Goal: Communication & Community: Answer question/provide support

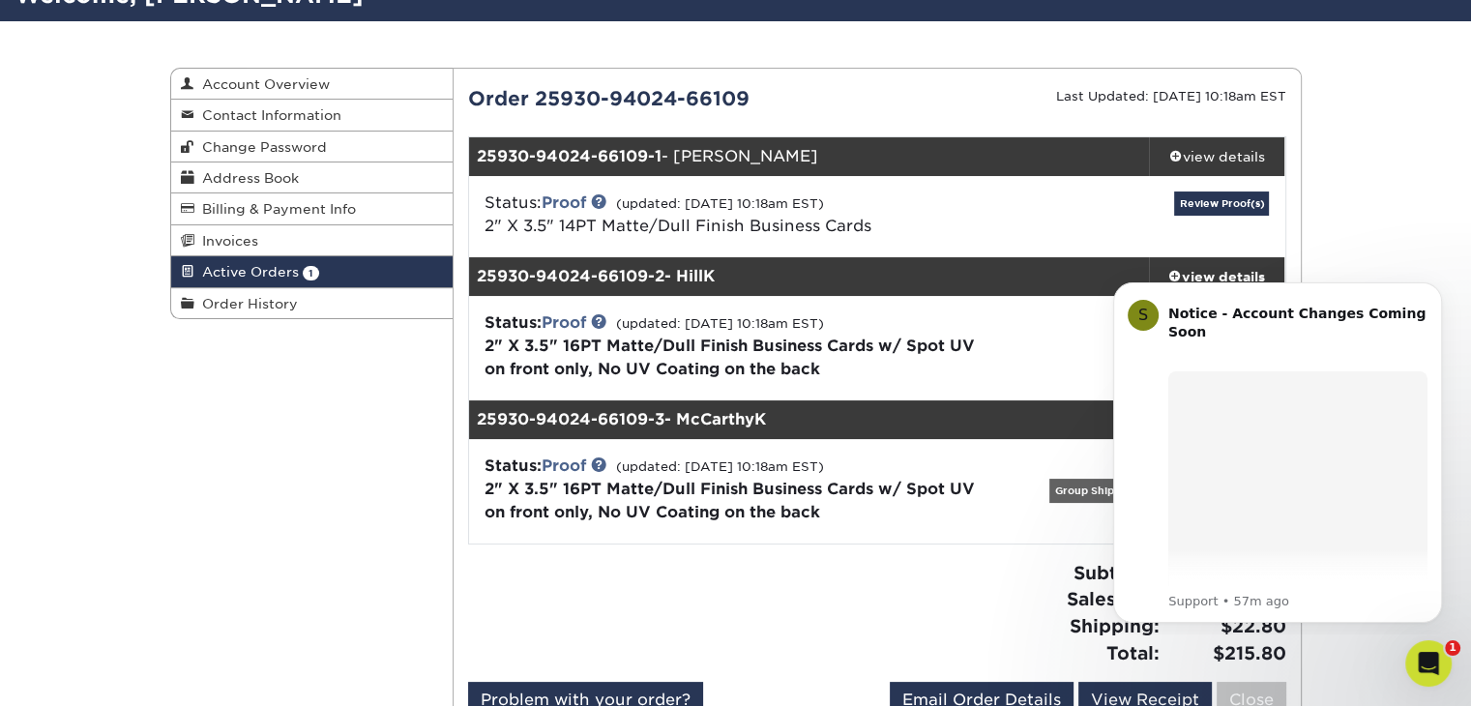
scroll to position [193, 0]
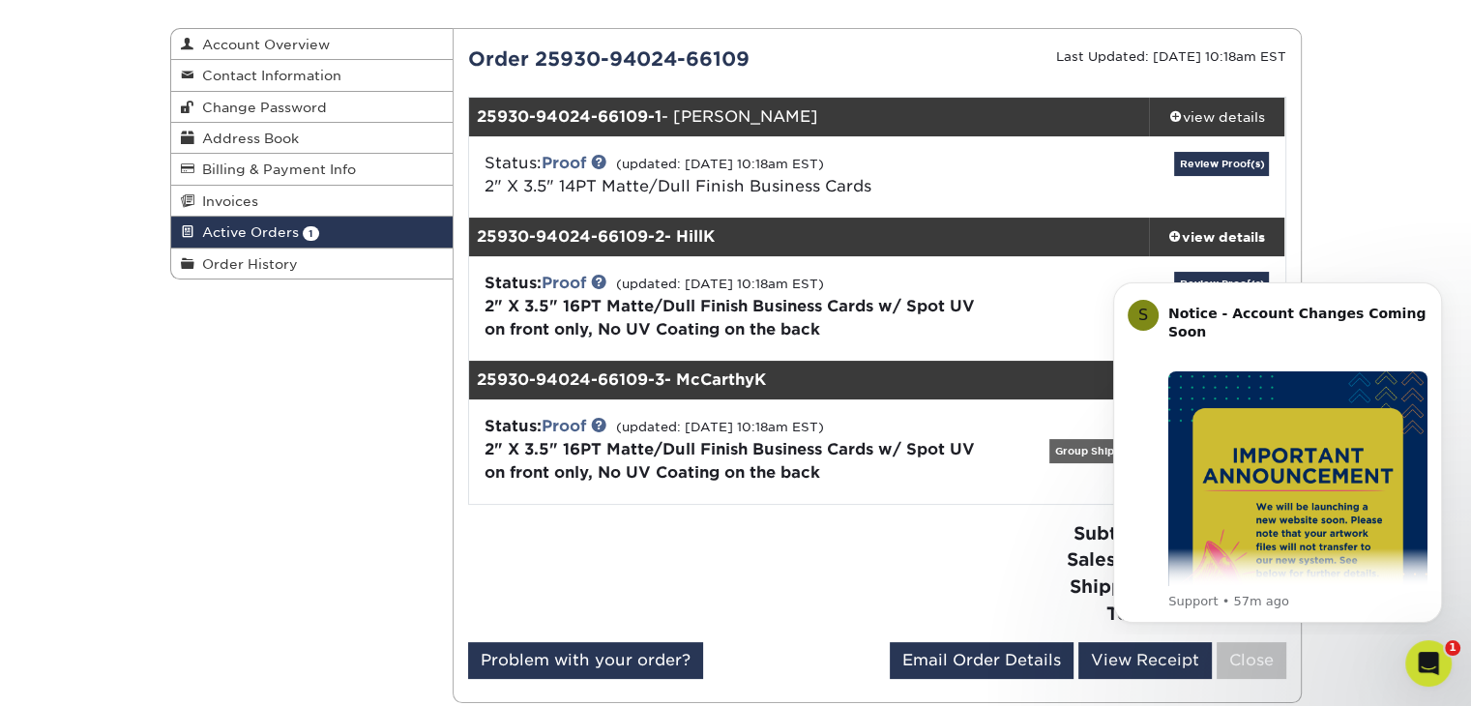
click at [1395, 213] on div "Active Orders Account Overview Contact Information Change Password Address Book…" at bounding box center [735, 366] width 1471 height 768
click at [1438, 289] on icon "Dismiss notification" at bounding box center [1436, 287] width 11 height 11
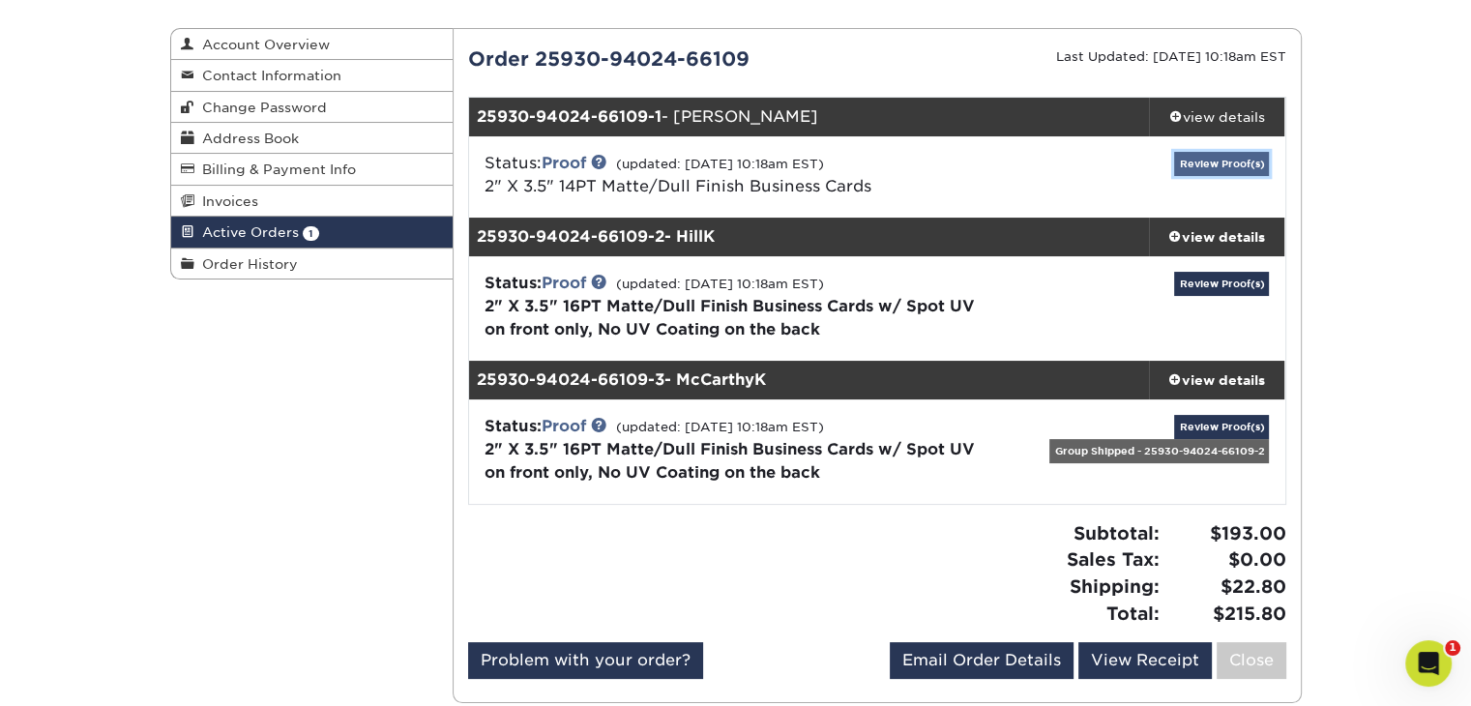
click at [1219, 166] on link "Review Proof(s)" at bounding box center [1221, 164] width 95 height 24
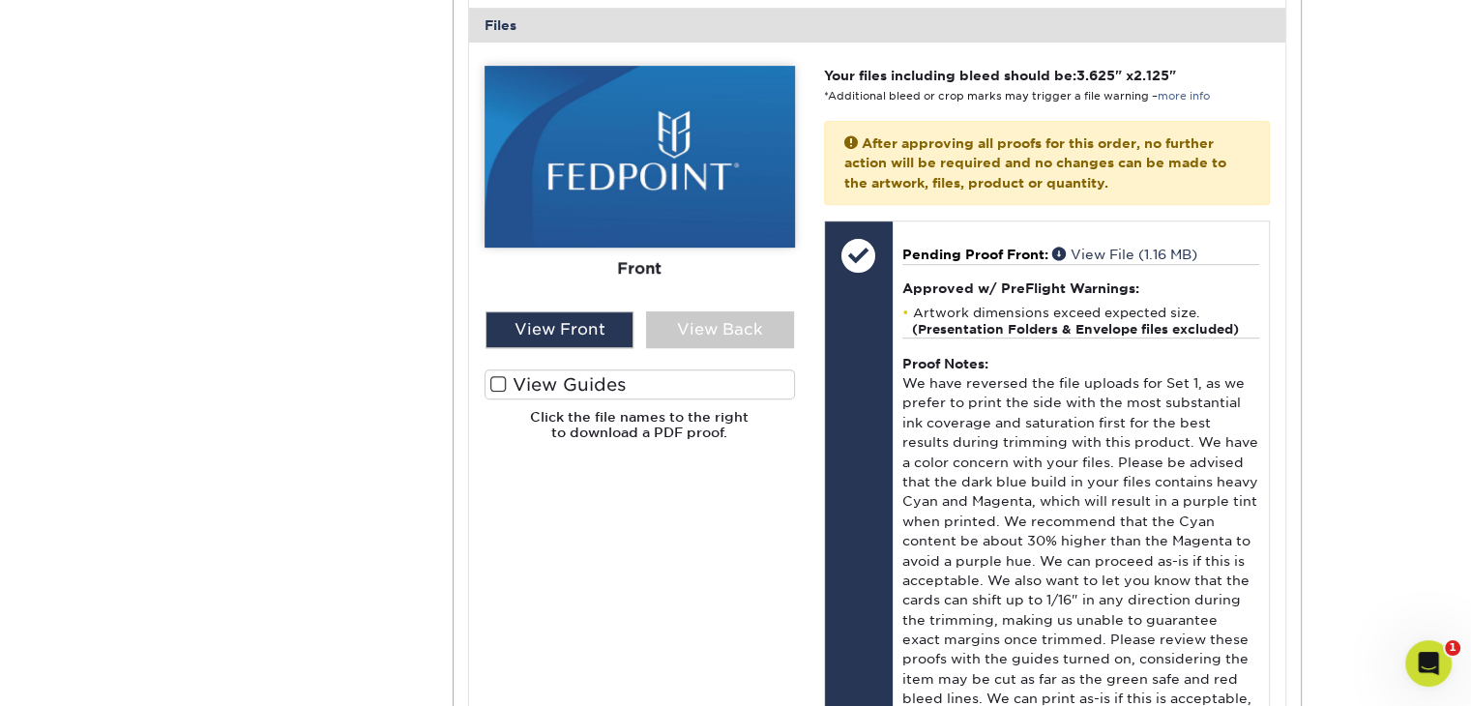
scroll to position [773, 0]
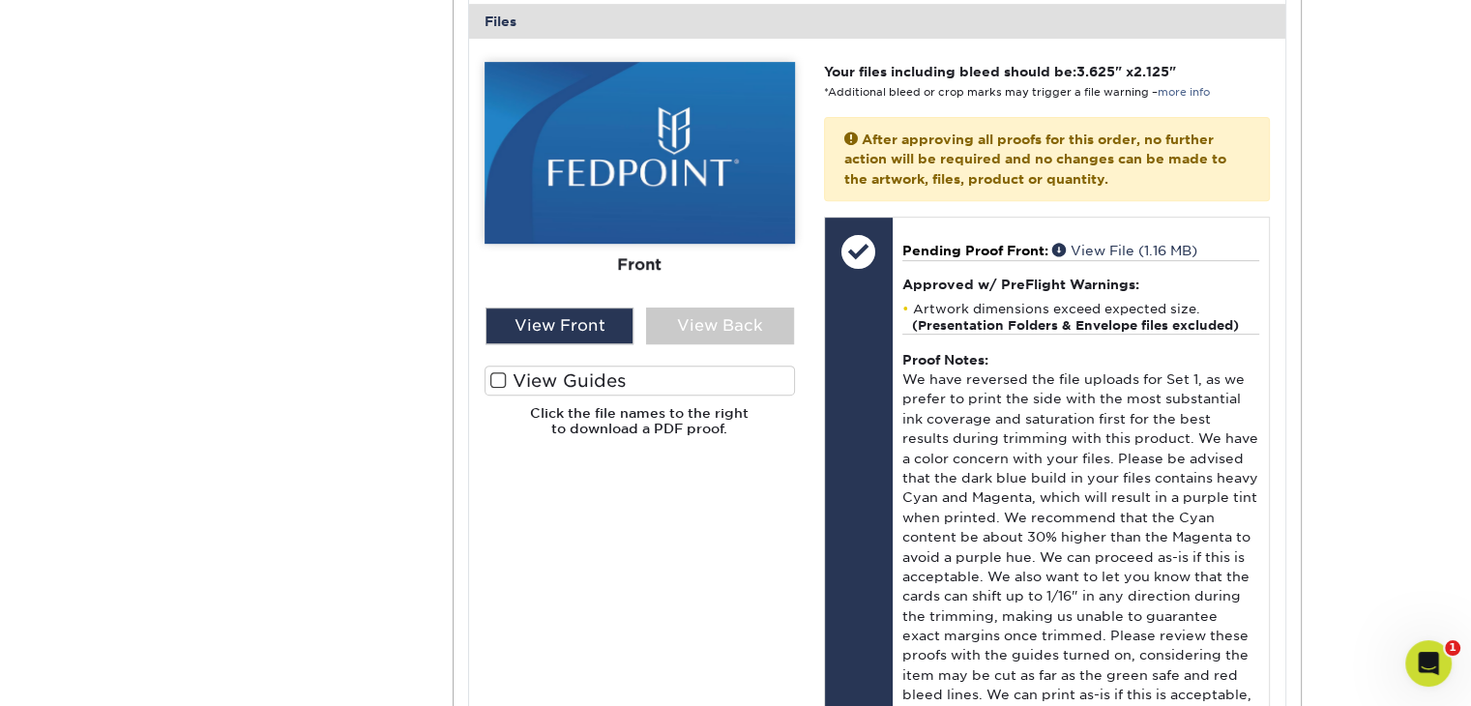
click at [499, 384] on span at bounding box center [498, 380] width 16 height 18
click at [0, 0] on input "View Guides" at bounding box center [0, 0] width 0 height 0
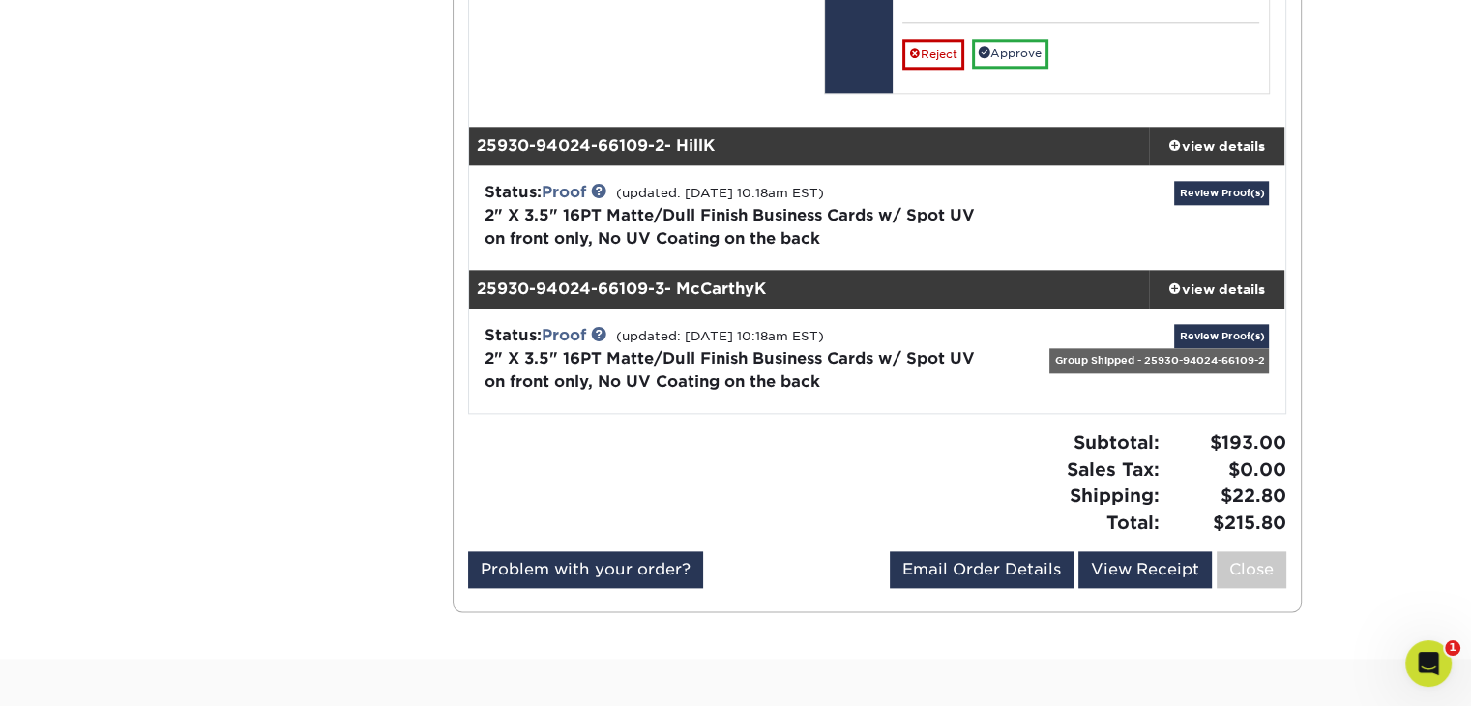
scroll to position [2224, 0]
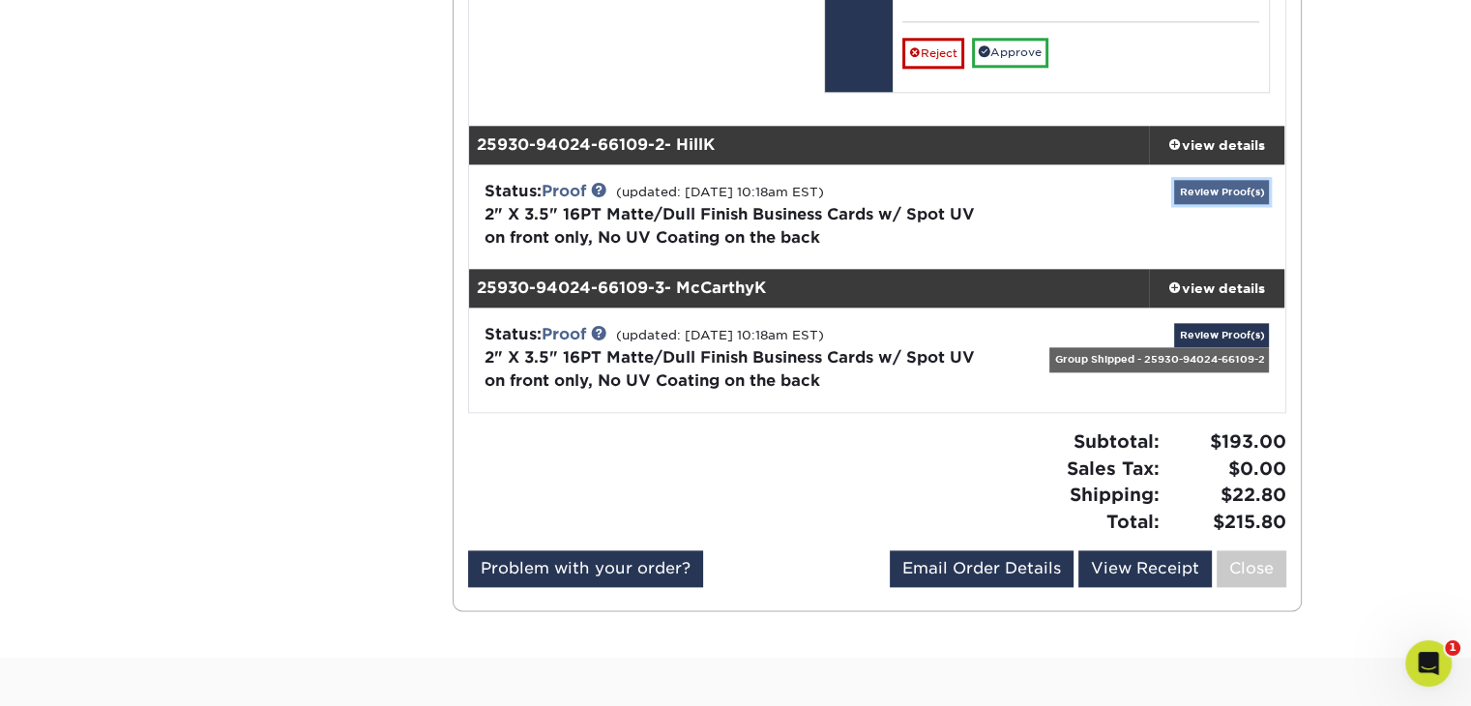
click at [1238, 198] on link "Review Proof(s)" at bounding box center [1221, 192] width 95 height 24
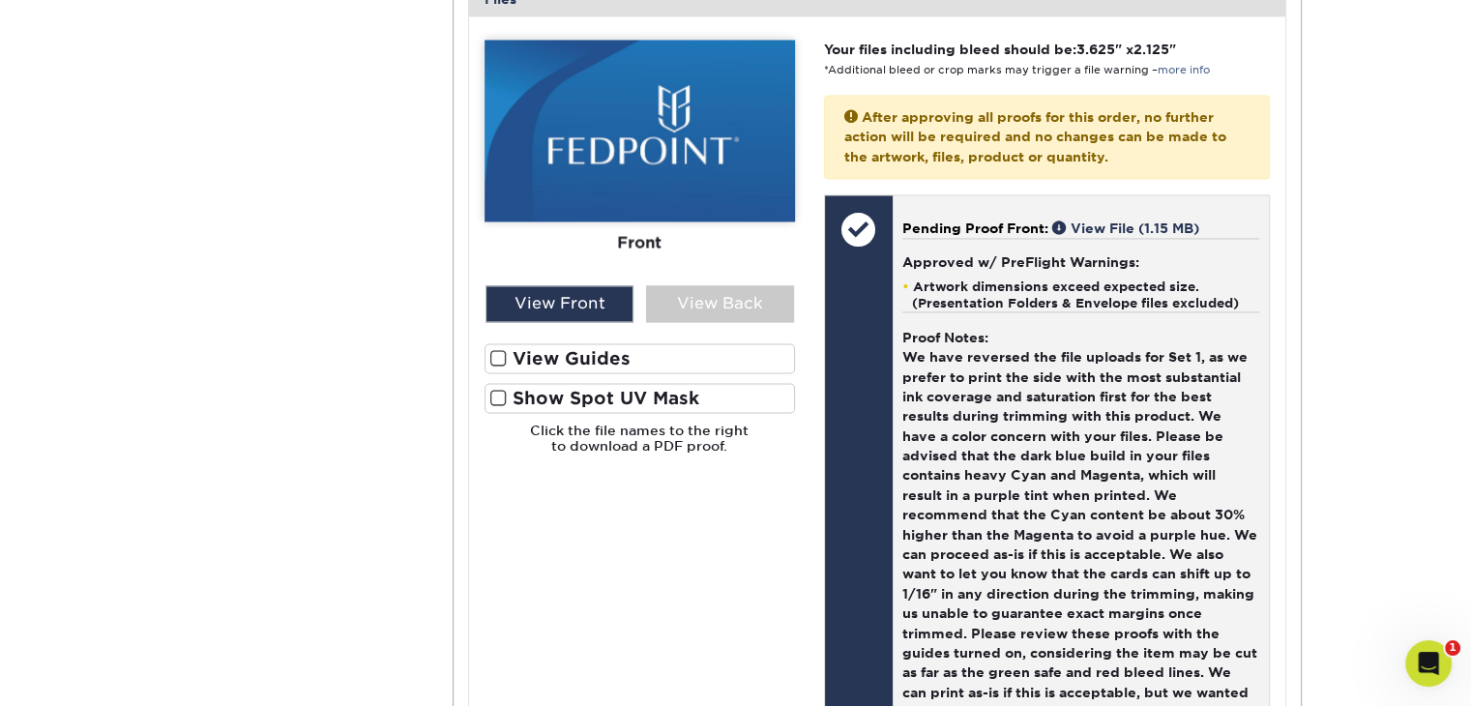
scroll to position [2900, 0]
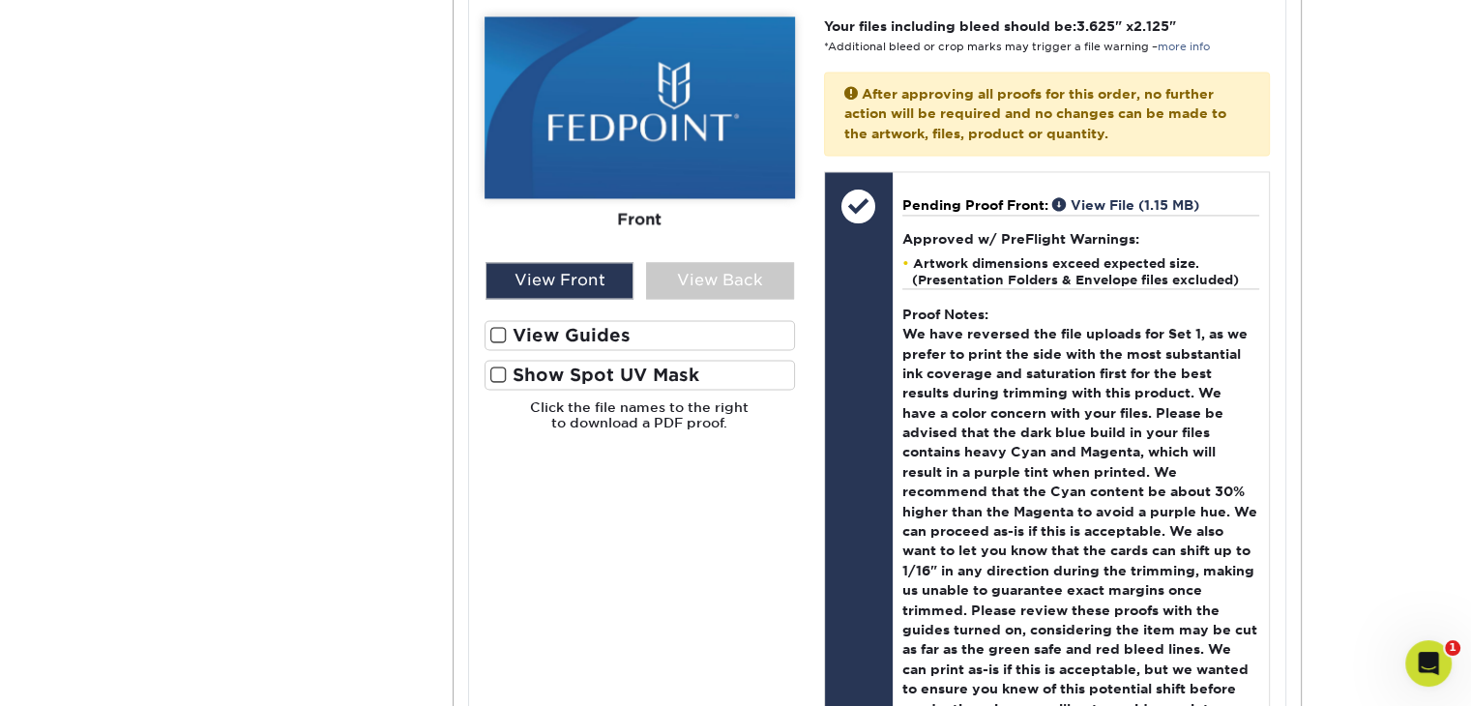
click at [496, 334] on span at bounding box center [498, 335] width 16 height 18
click at [0, 0] on input "View Guides" at bounding box center [0, 0] width 0 height 0
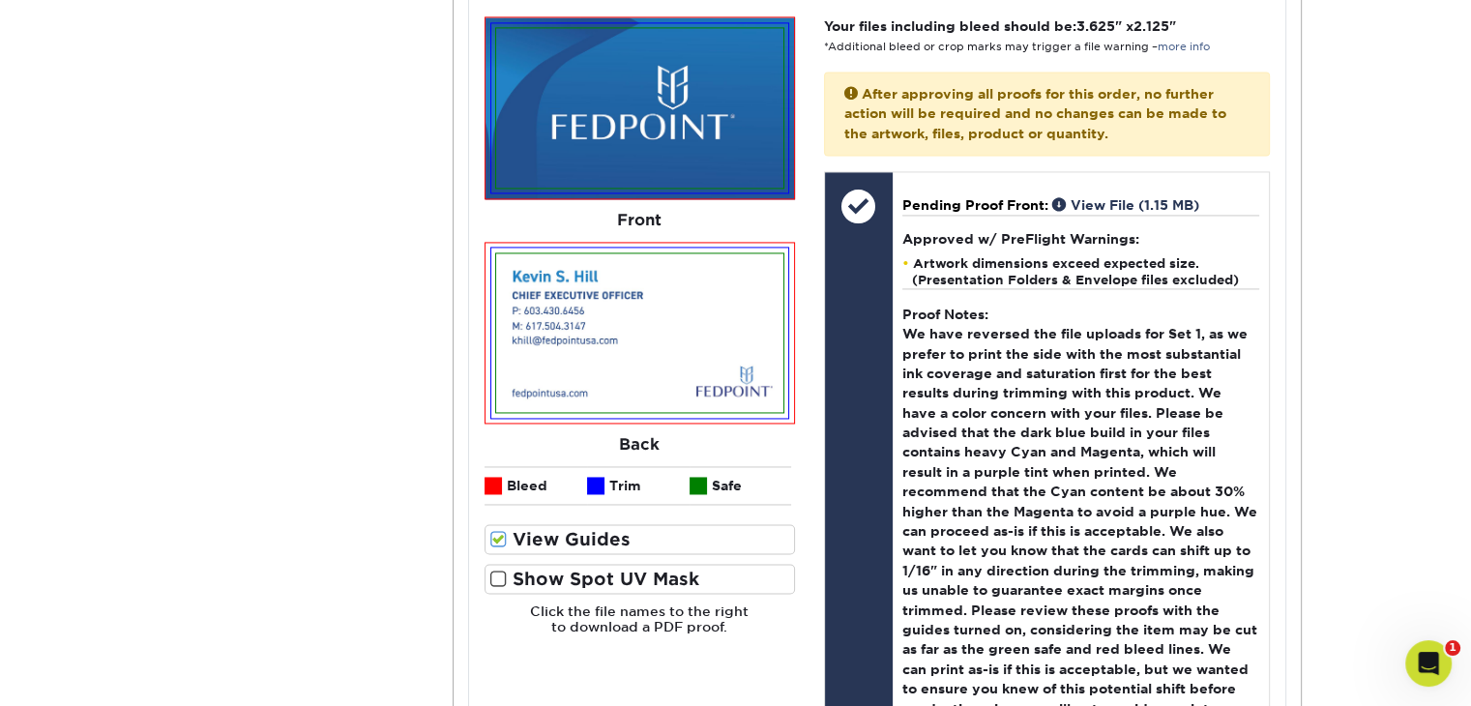
click at [490, 574] on span at bounding box center [498, 578] width 16 height 18
click at [0, 0] on input "Show Spot UV Mask" at bounding box center [0, 0] width 0 height 0
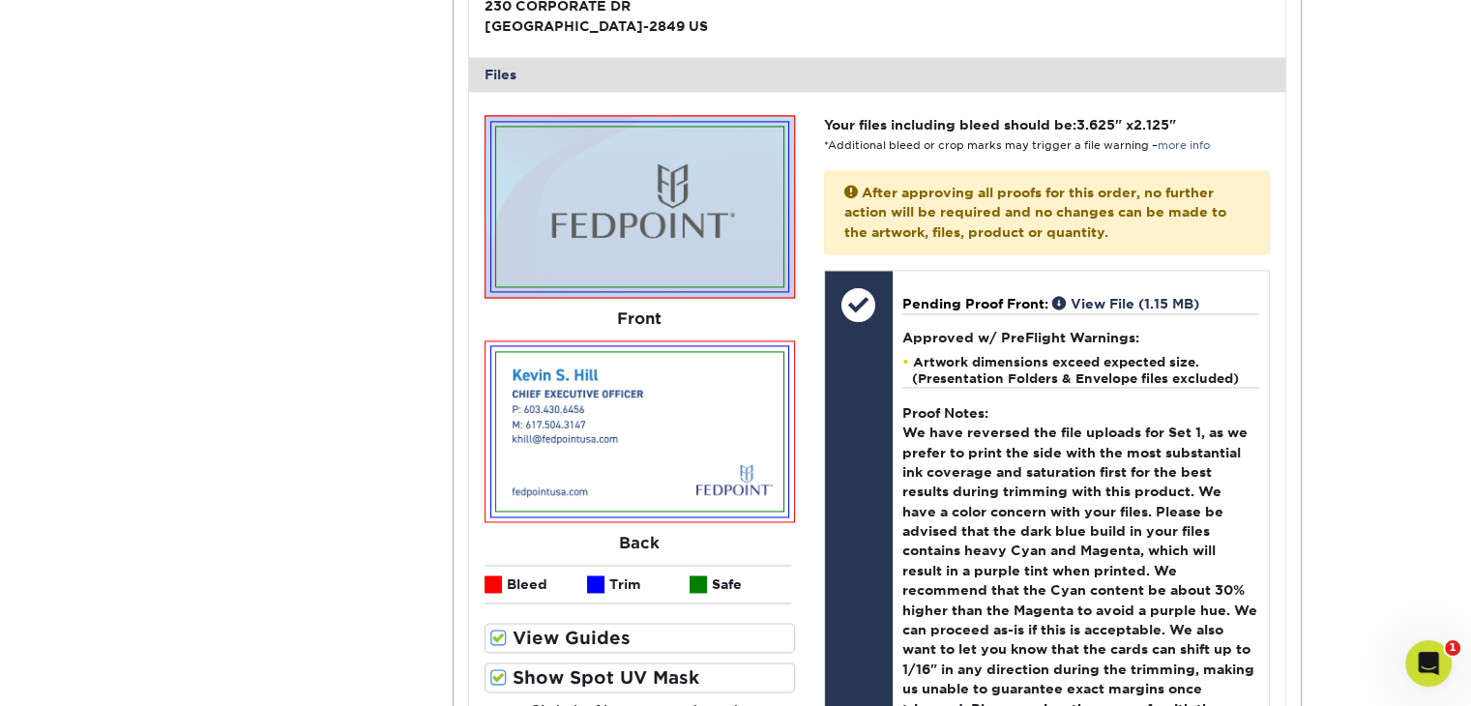
scroll to position [2893, 0]
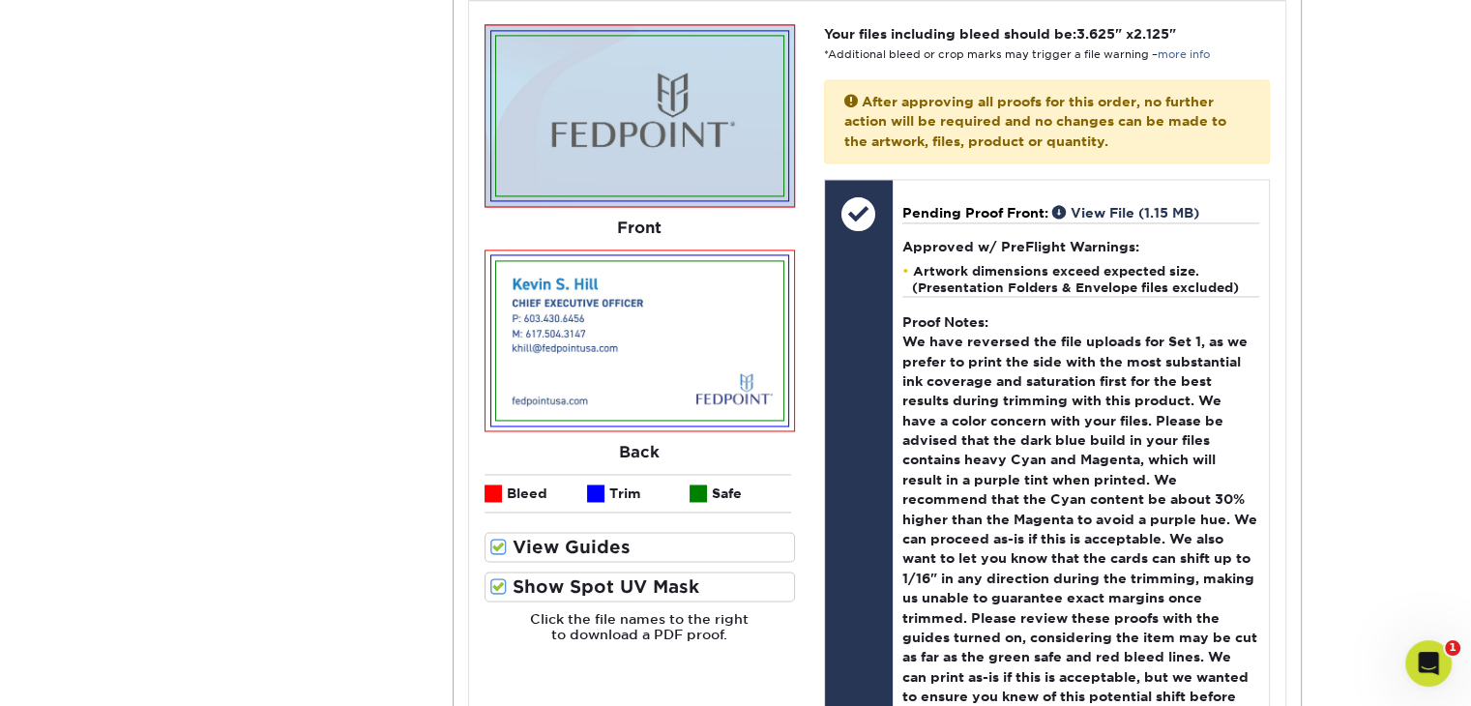
click at [496, 583] on span at bounding box center [498, 586] width 16 height 18
click at [0, 0] on input "Show Spot UV Mask" at bounding box center [0, 0] width 0 height 0
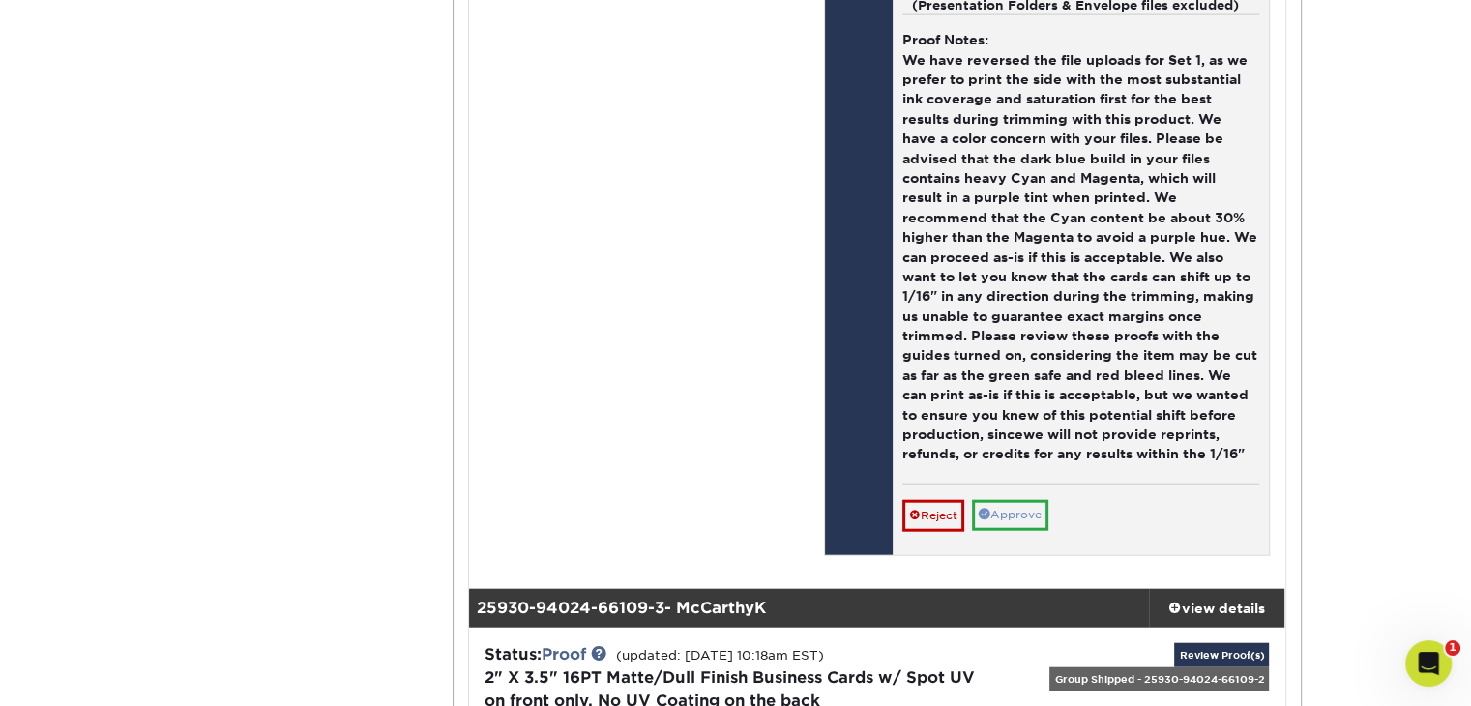
scroll to position [4730, 0]
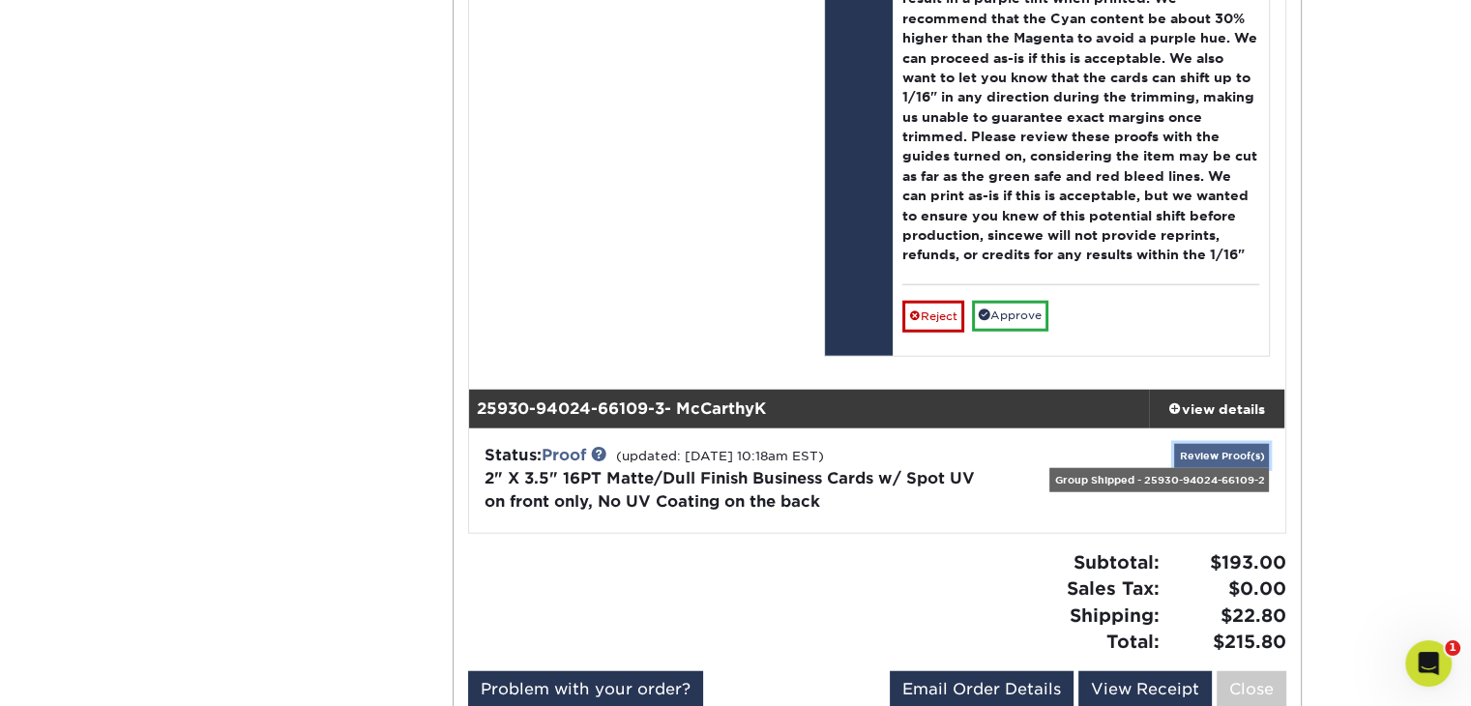
drag, startPoint x: 1228, startPoint y: 443, endPoint x: 1246, endPoint y: 441, distance: 18.5
click at [1228, 444] on link "Review Proof(s)" at bounding box center [1221, 456] width 95 height 24
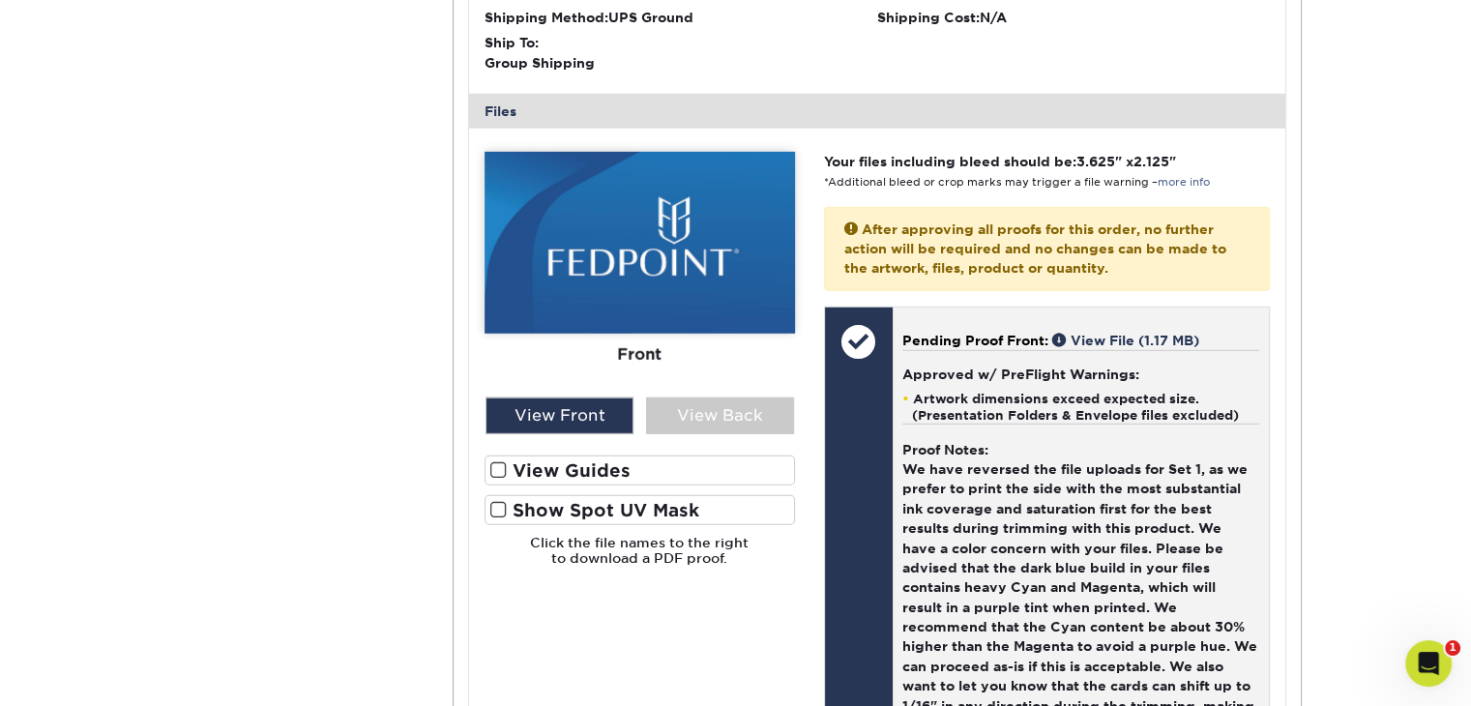
scroll to position [5600, 0]
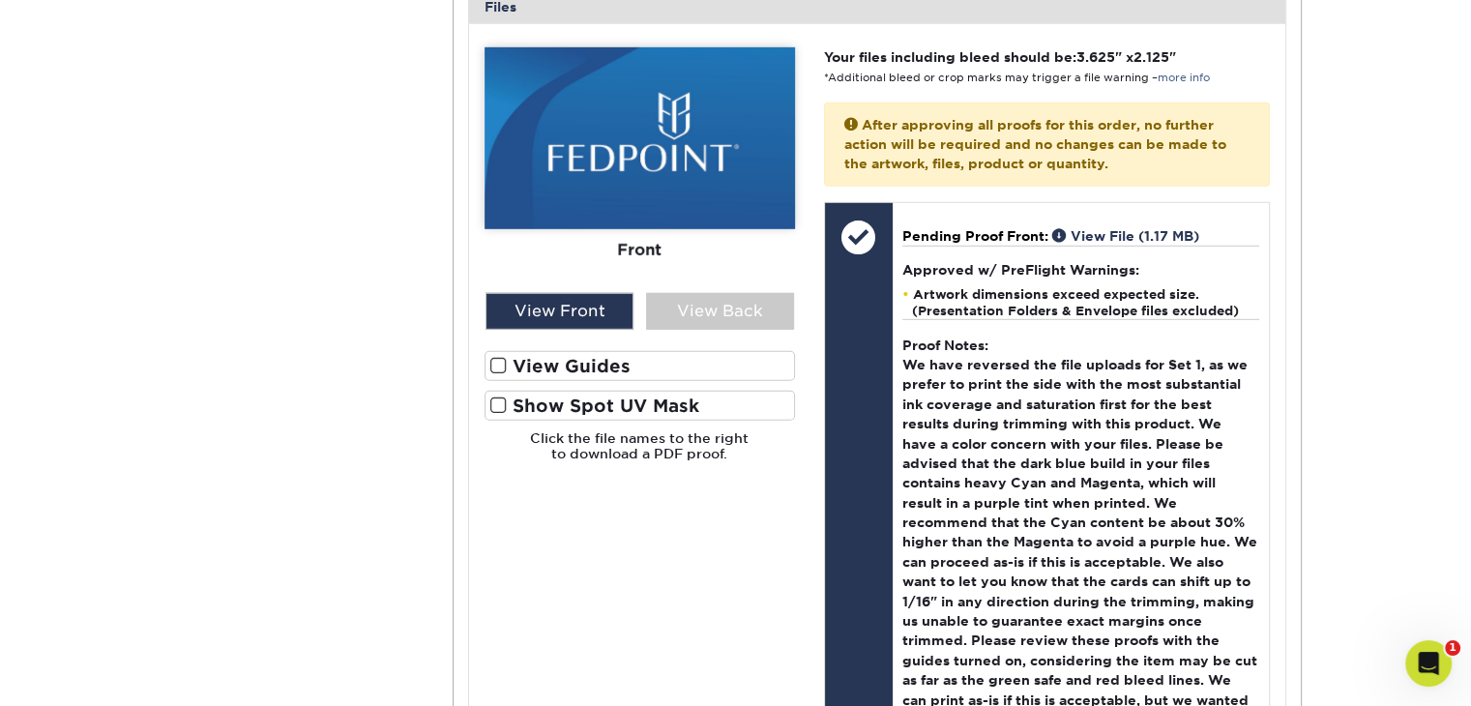
click at [490, 357] on span at bounding box center [498, 366] width 16 height 18
click at [0, 0] on input "View Guides" at bounding box center [0, 0] width 0 height 0
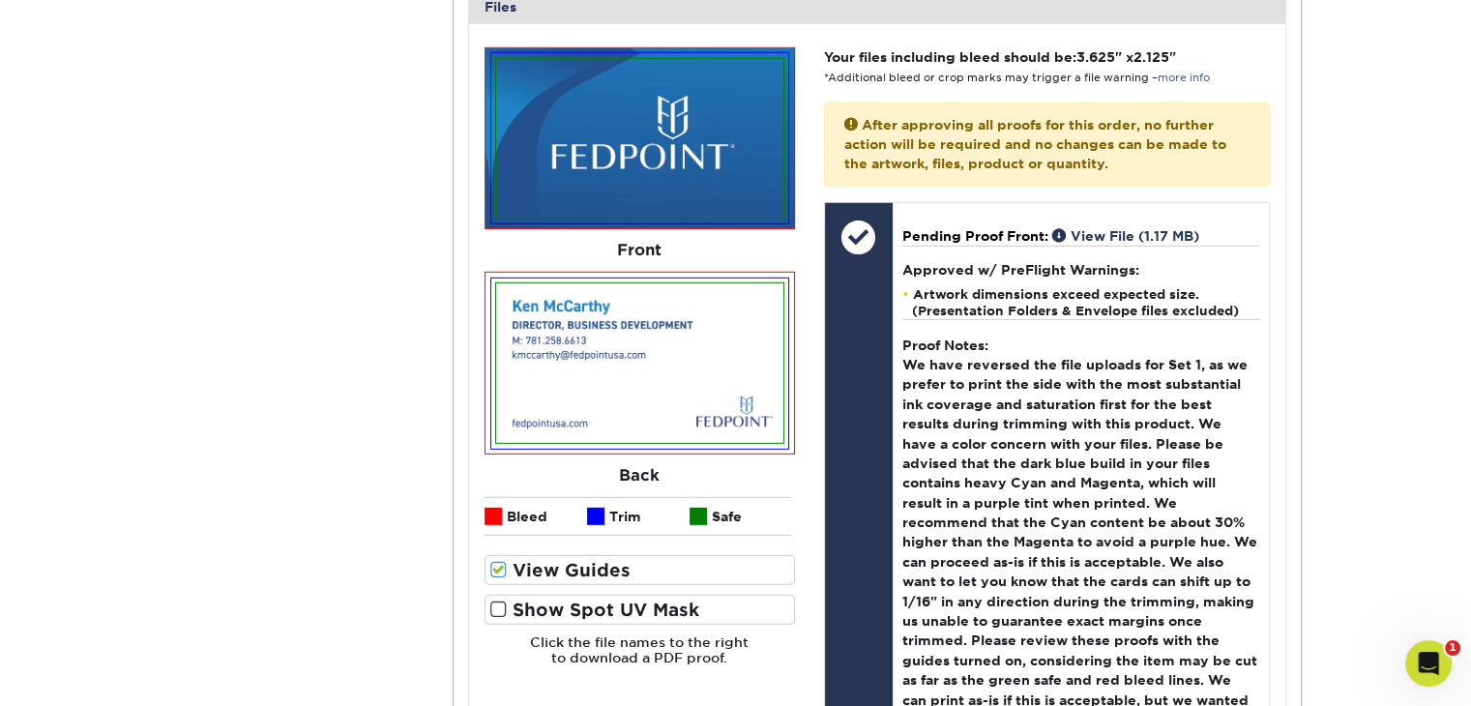
click at [499, 600] on span at bounding box center [498, 609] width 16 height 18
click at [0, 0] on input "Show Spot UV Mask" at bounding box center [0, 0] width 0 height 0
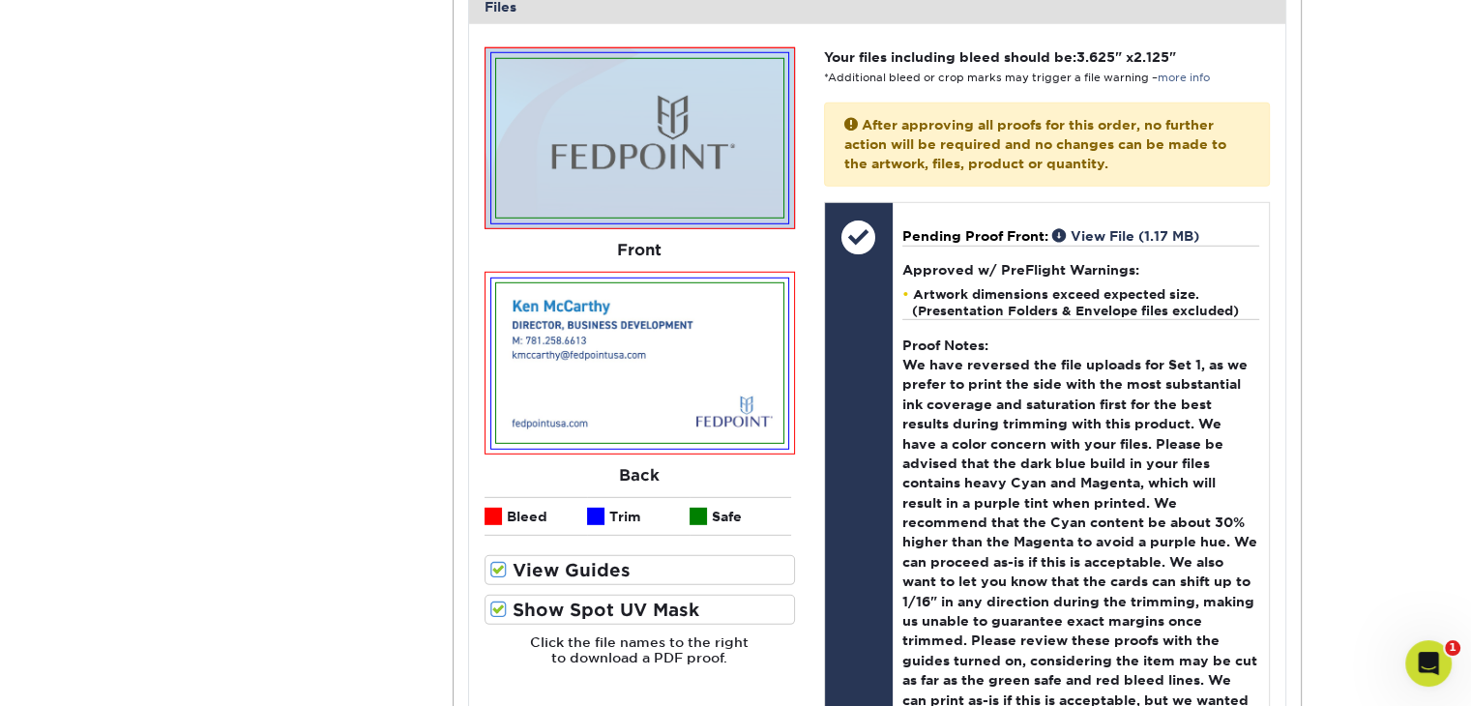
click at [501, 600] on span at bounding box center [498, 609] width 16 height 18
click at [0, 0] on input "Show Spot UV Mask" at bounding box center [0, 0] width 0 height 0
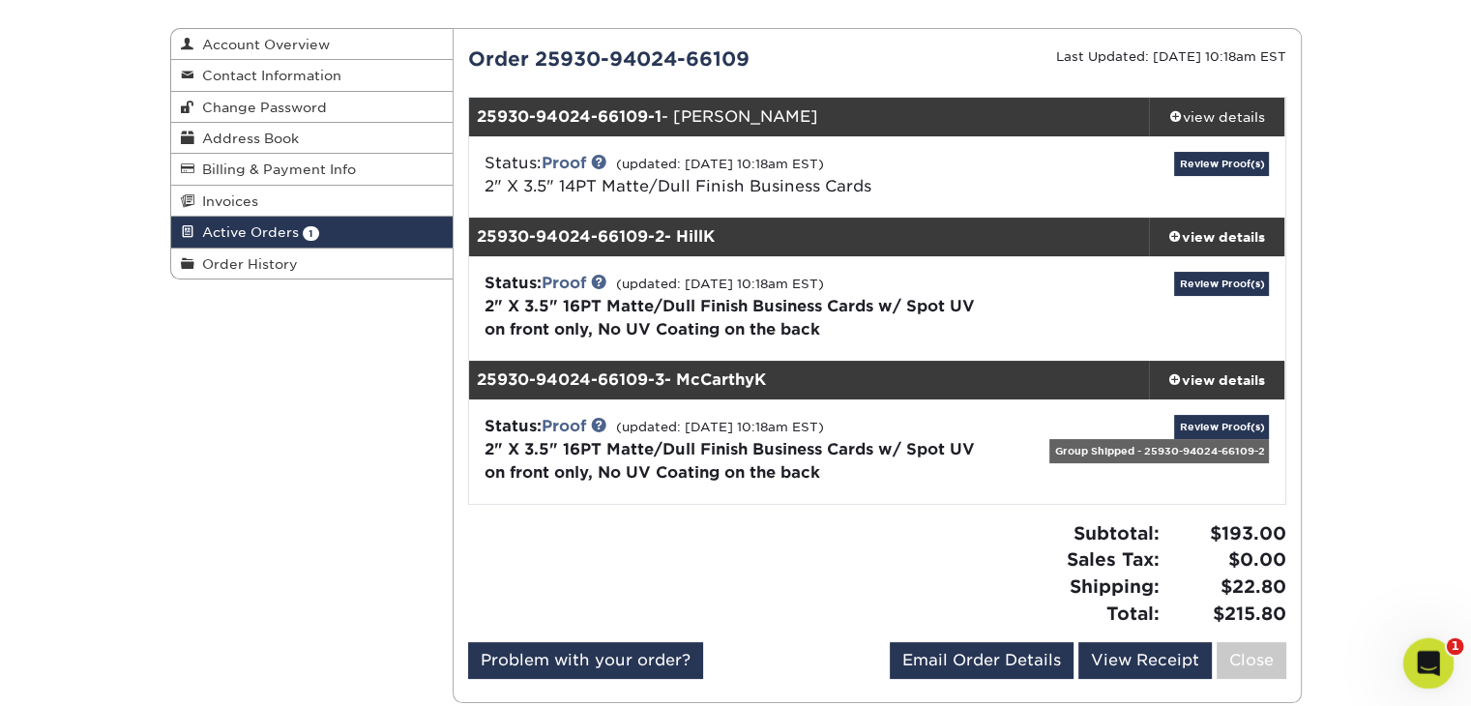
click at [1418, 648] on icon "Open Intercom Messenger" at bounding box center [1426, 661] width 32 height 32
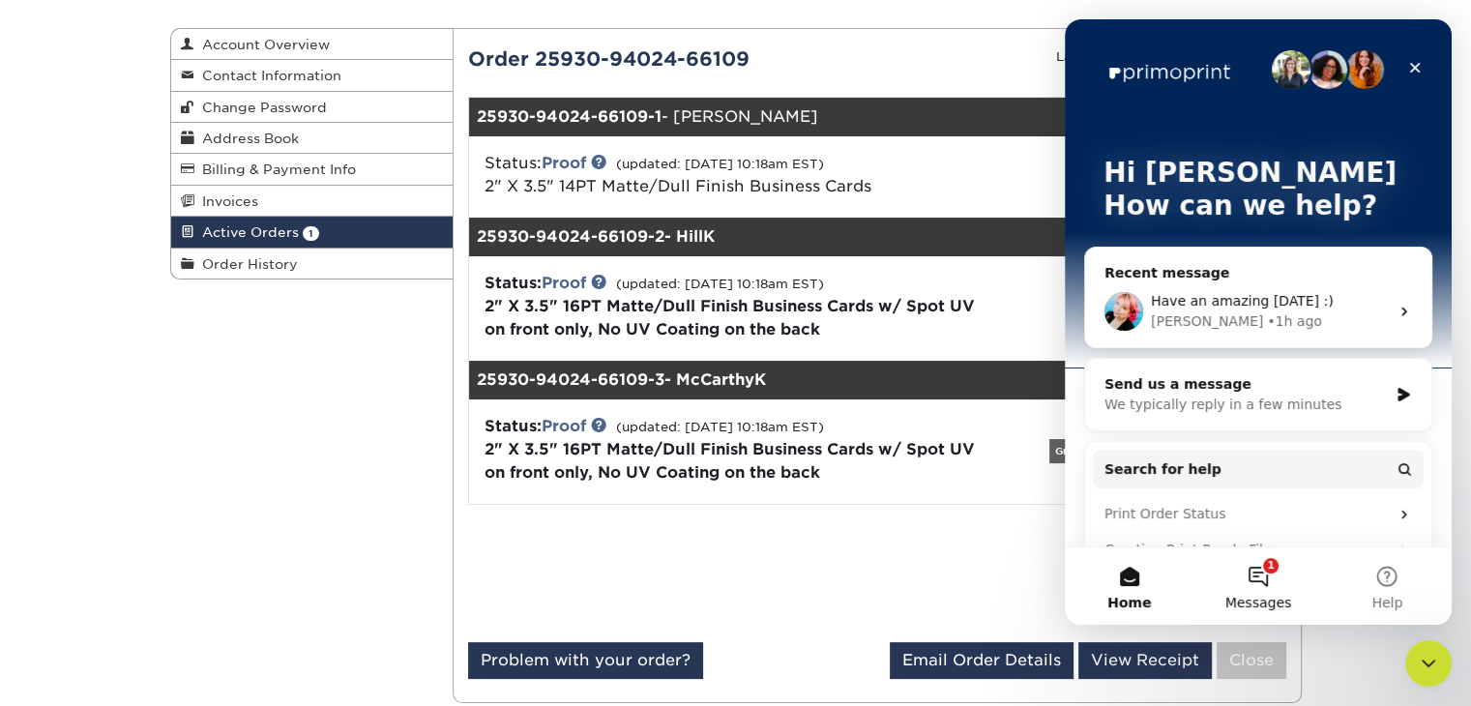
click at [1243, 597] on span "Messages" at bounding box center [1258, 603] width 67 height 14
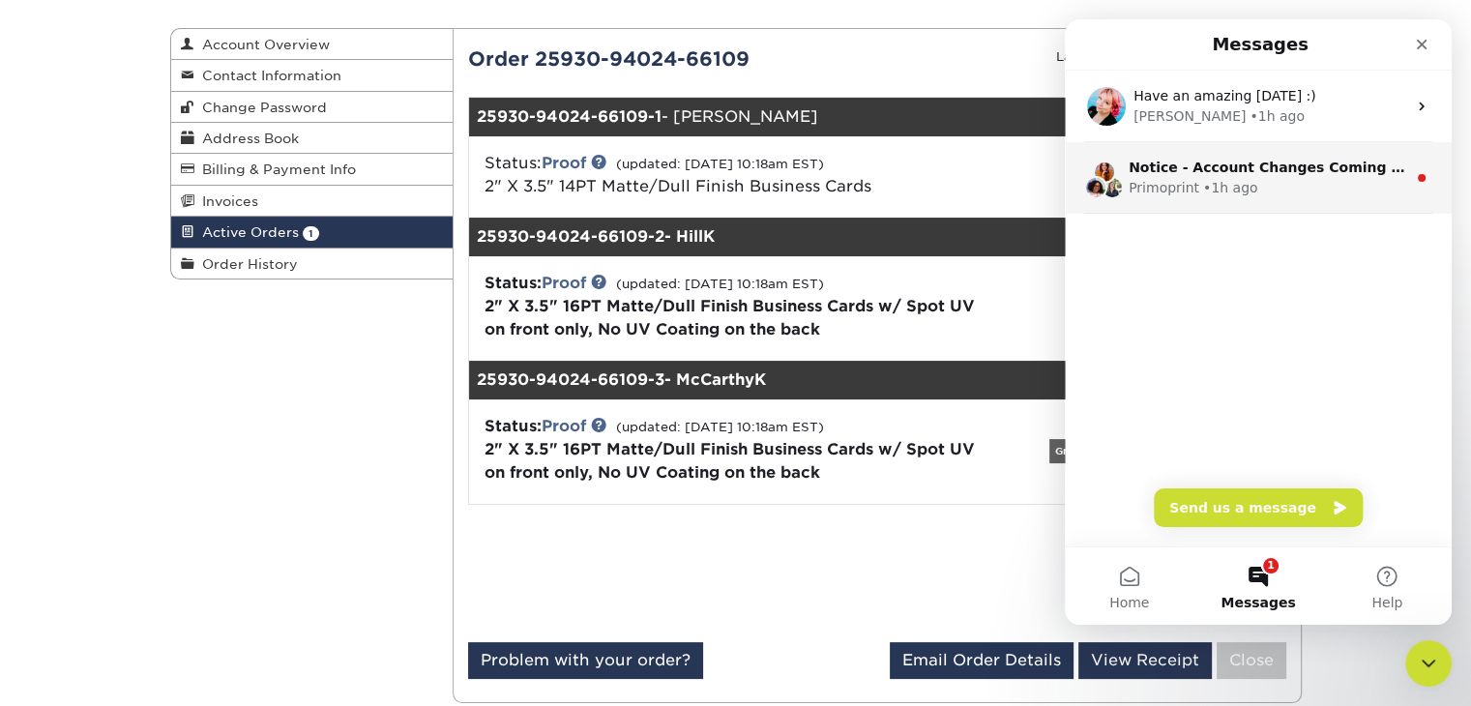
click at [1186, 189] on div "Primoprint" at bounding box center [1163, 188] width 71 height 20
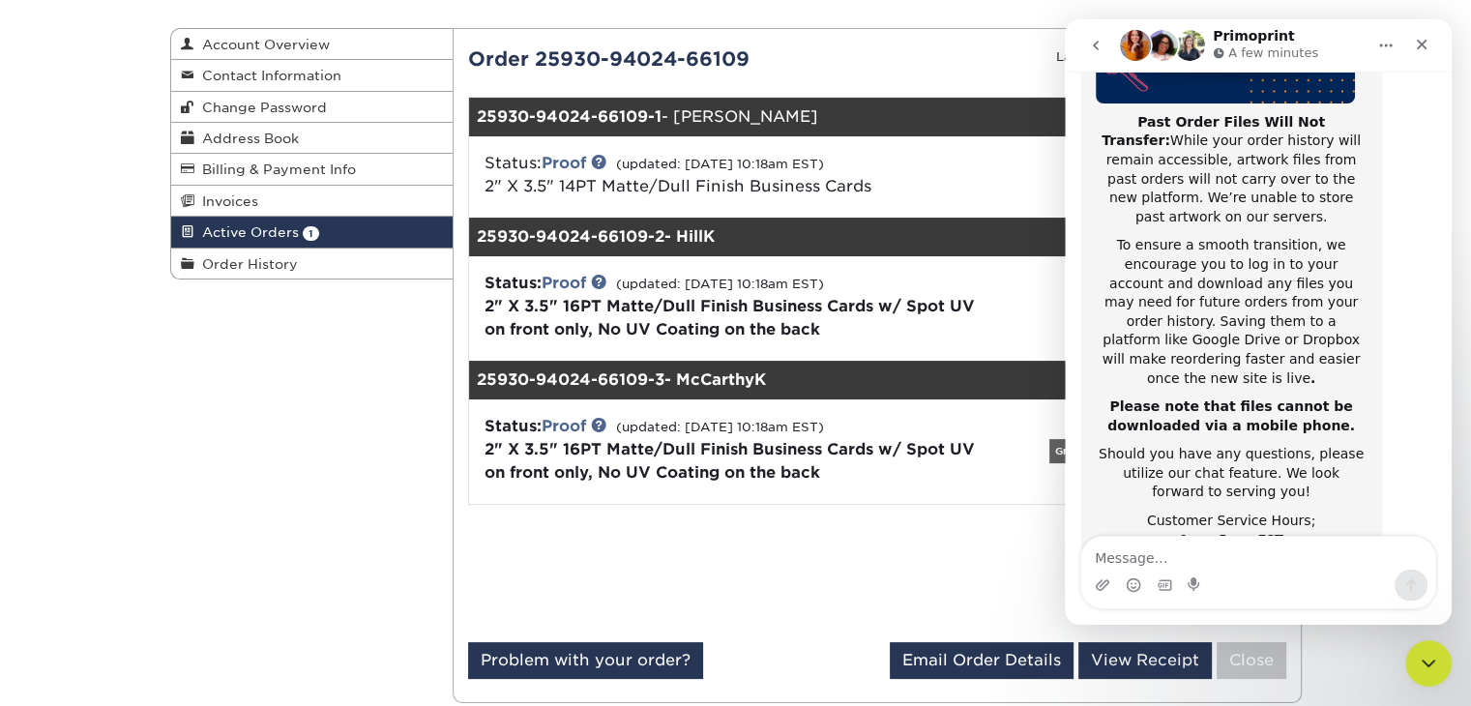
scroll to position [383, 0]
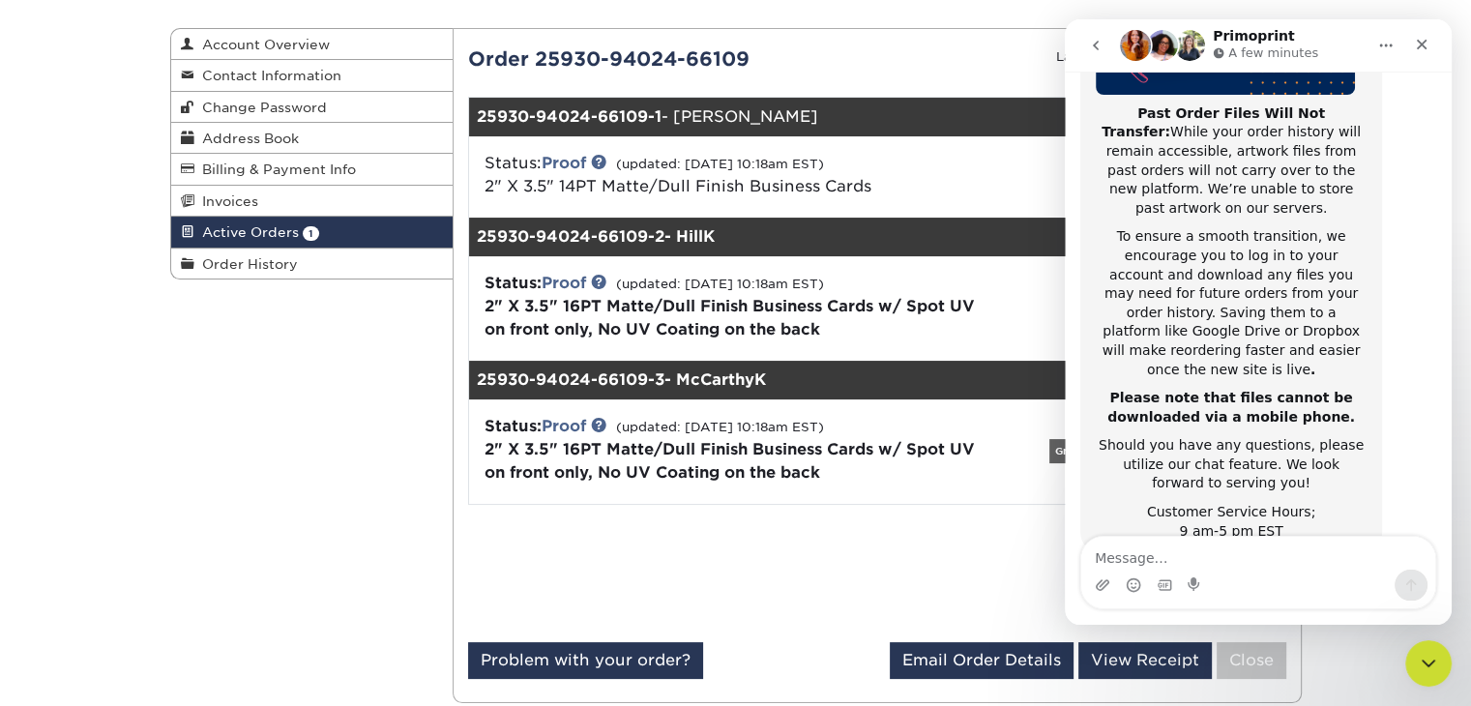
click at [1090, 51] on icon "go back" at bounding box center [1095, 45] width 15 height 15
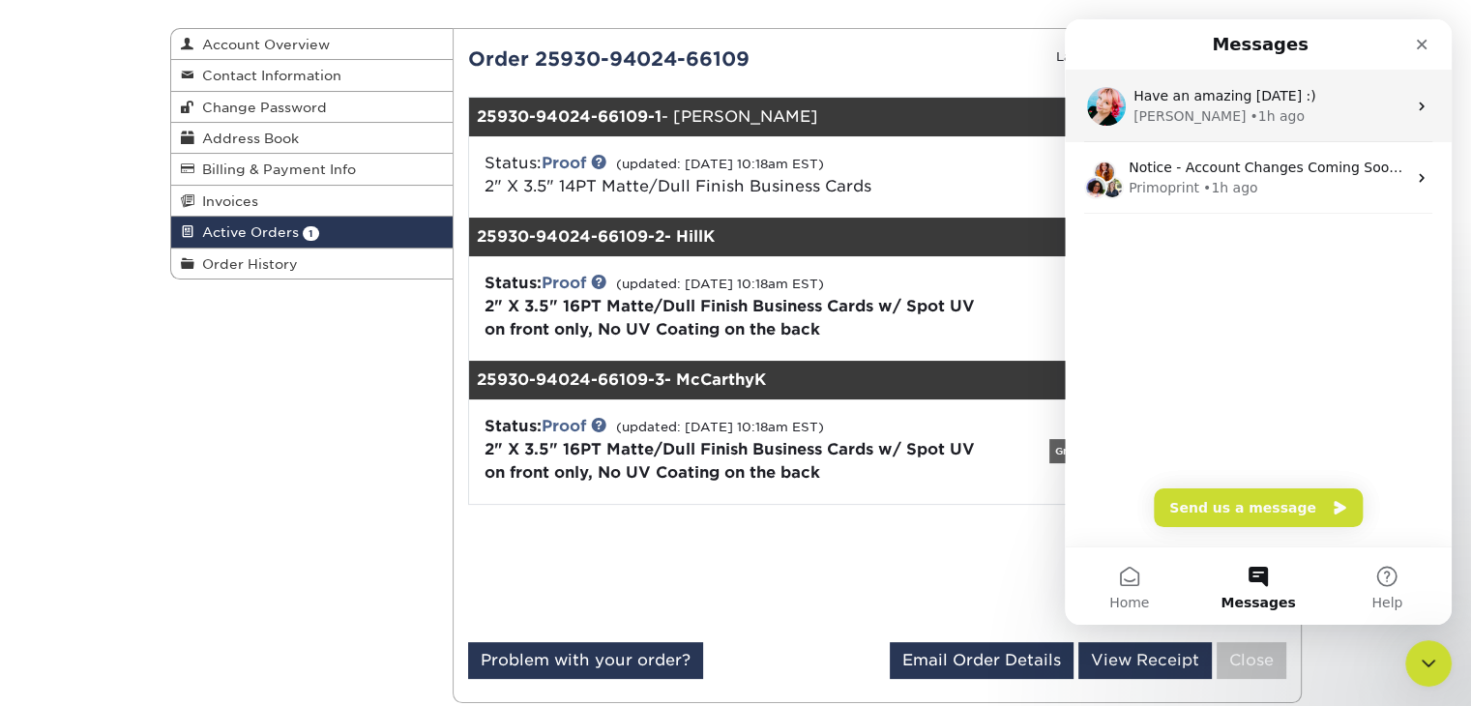
click at [1192, 102] on span "Have an amazing [DATE] :)" at bounding box center [1224, 95] width 183 height 15
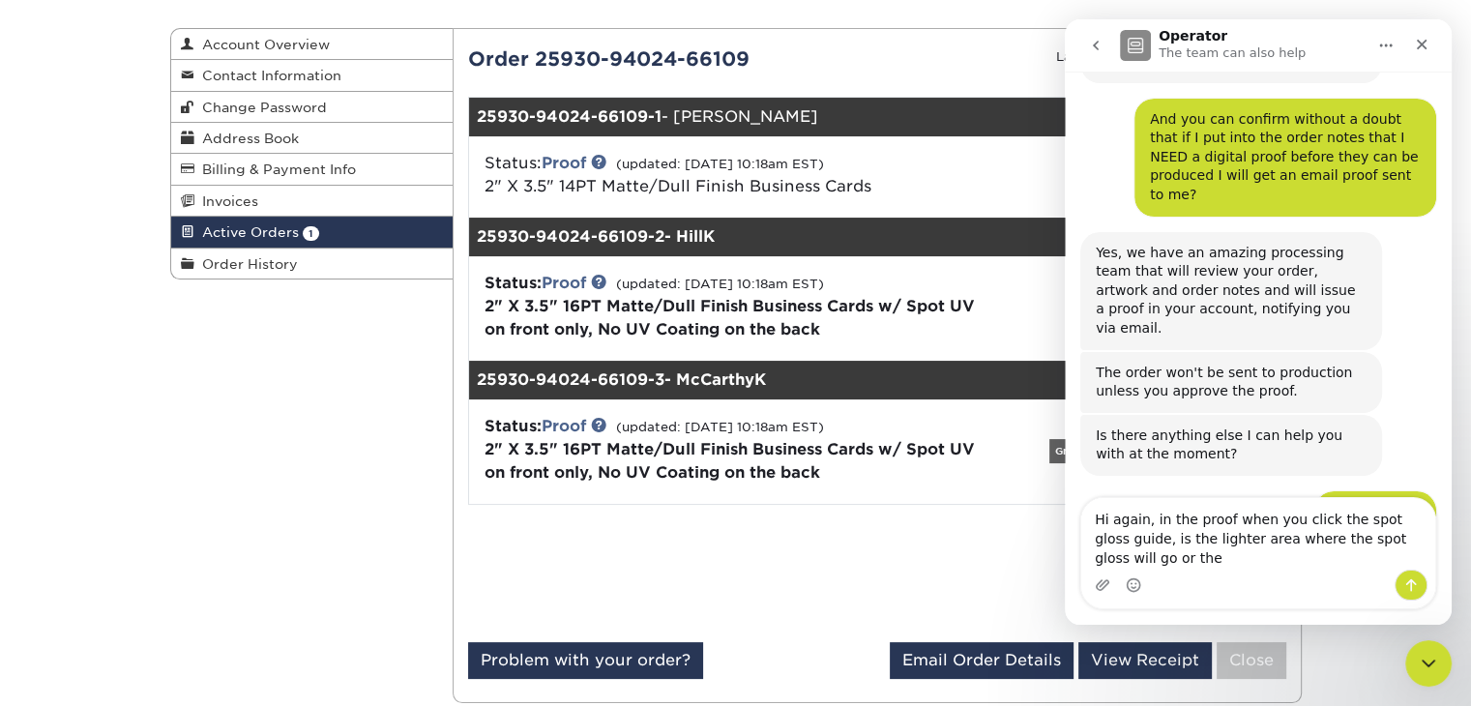
scroll to position [1718, 0]
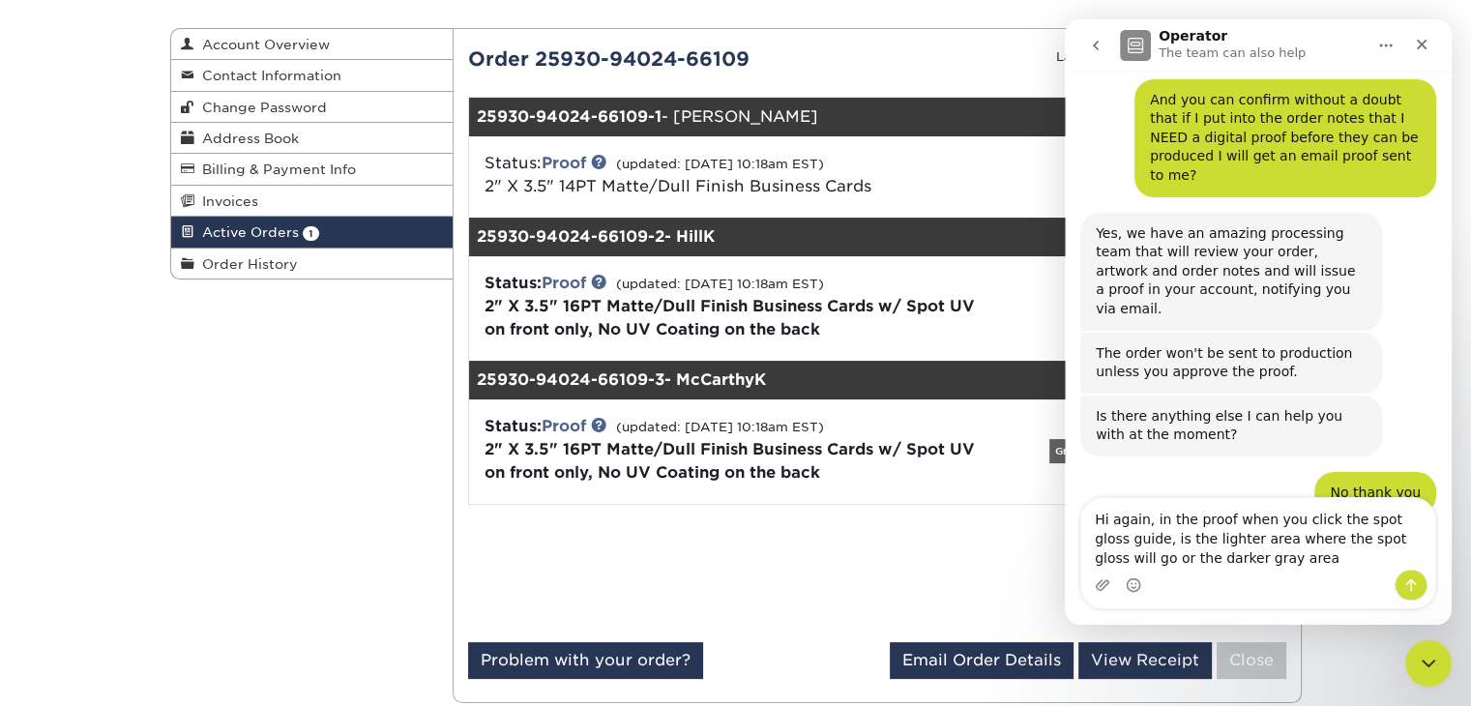
type textarea "Hi again, in the proof when you click the spot gloss guide, is the lighter area…"
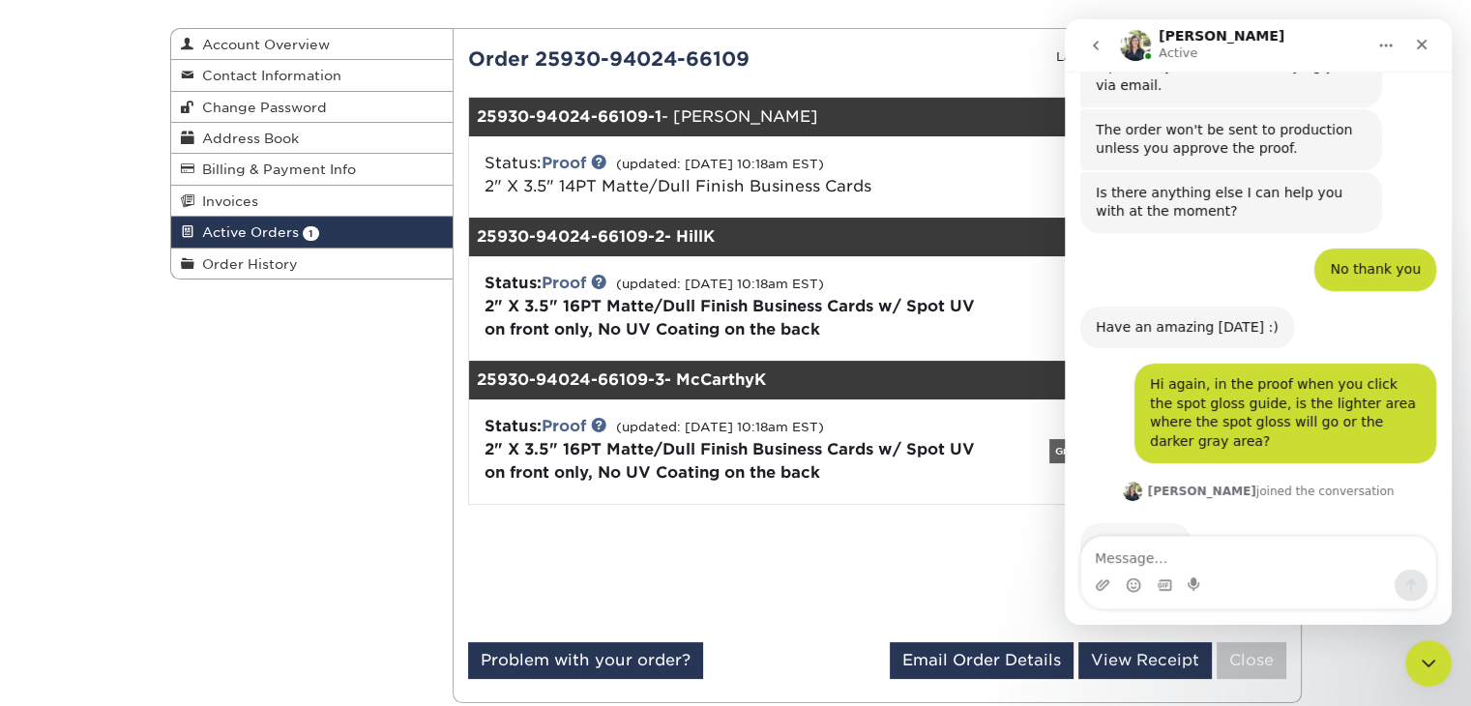
scroll to position [1940, 0]
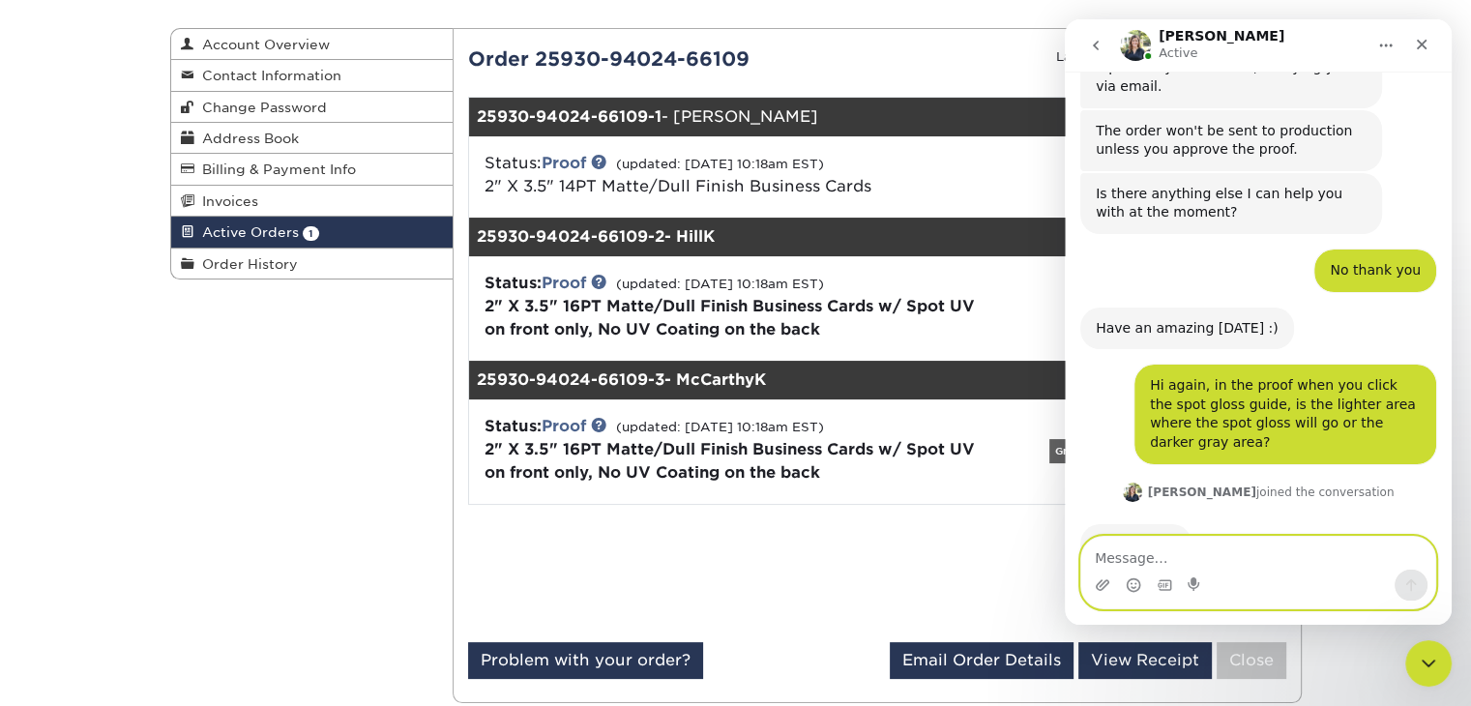
drag, startPoint x: 1134, startPoint y: 550, endPoint x: 1127, endPoint y: 565, distance: 16.0
click at [1134, 551] on textarea "Message…" at bounding box center [1258, 553] width 354 height 33
type textarea "Perfect thank you"
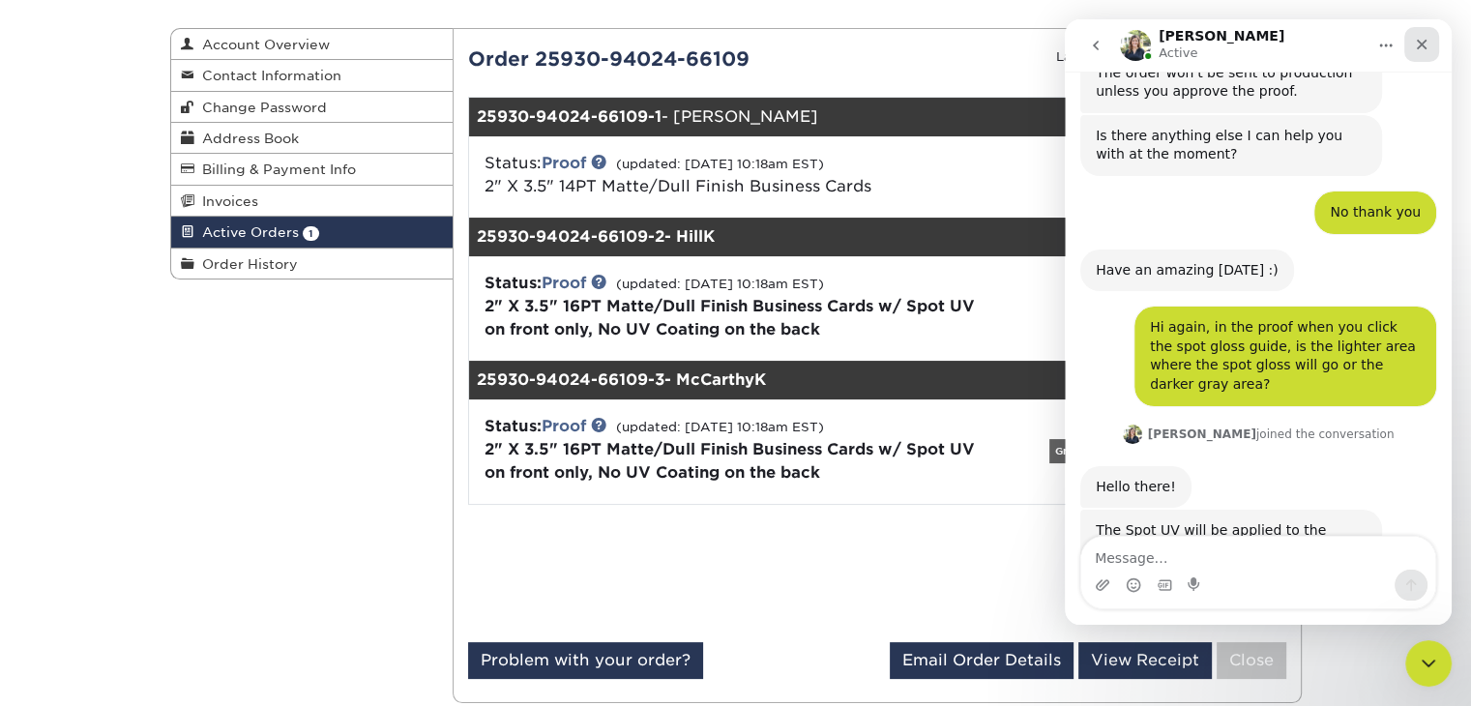
click at [1419, 44] on icon "Close" at bounding box center [1420, 44] width 15 height 15
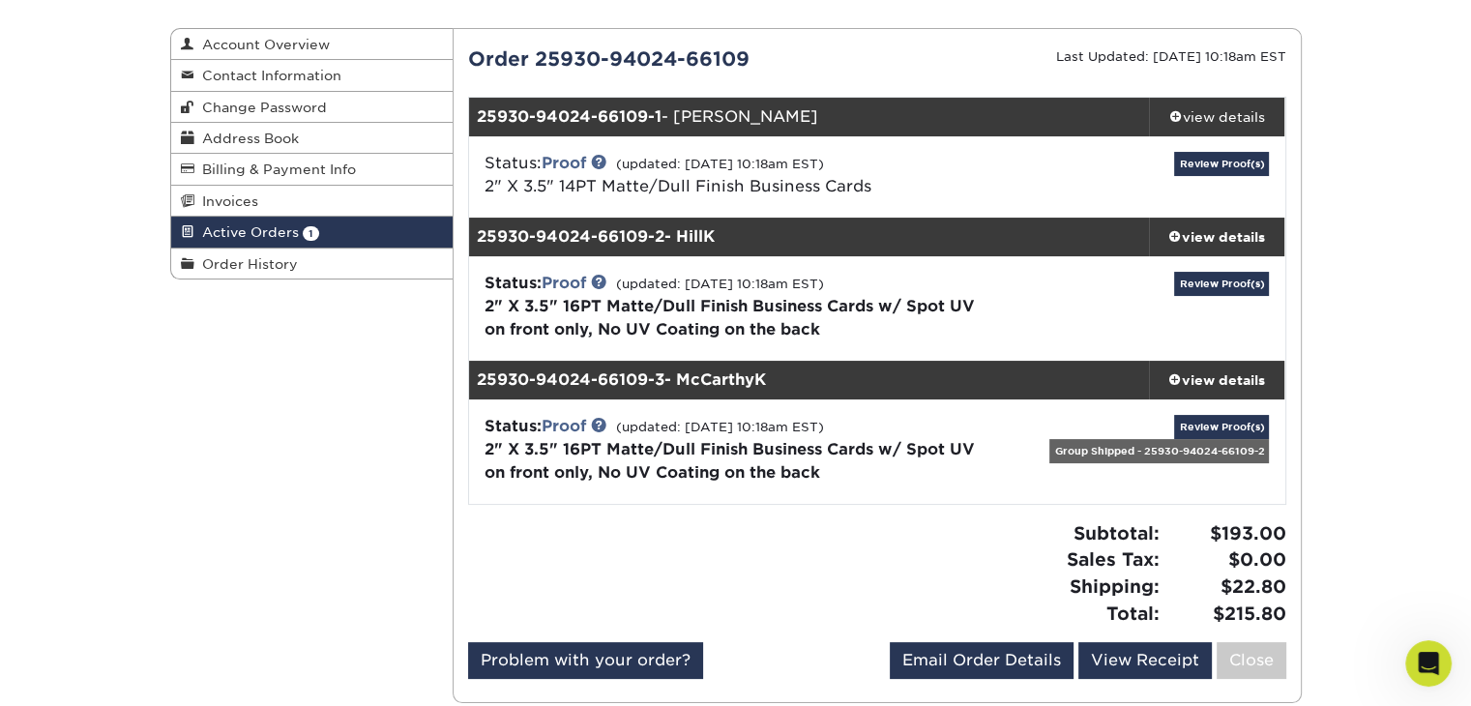
scroll to position [1997, 0]
drag, startPoint x: 1422, startPoint y: 657, endPoint x: 1419, endPoint y: 643, distance: 14.8
click at [1422, 656] on icon "Open Intercom Messenger" at bounding box center [1426, 661] width 32 height 32
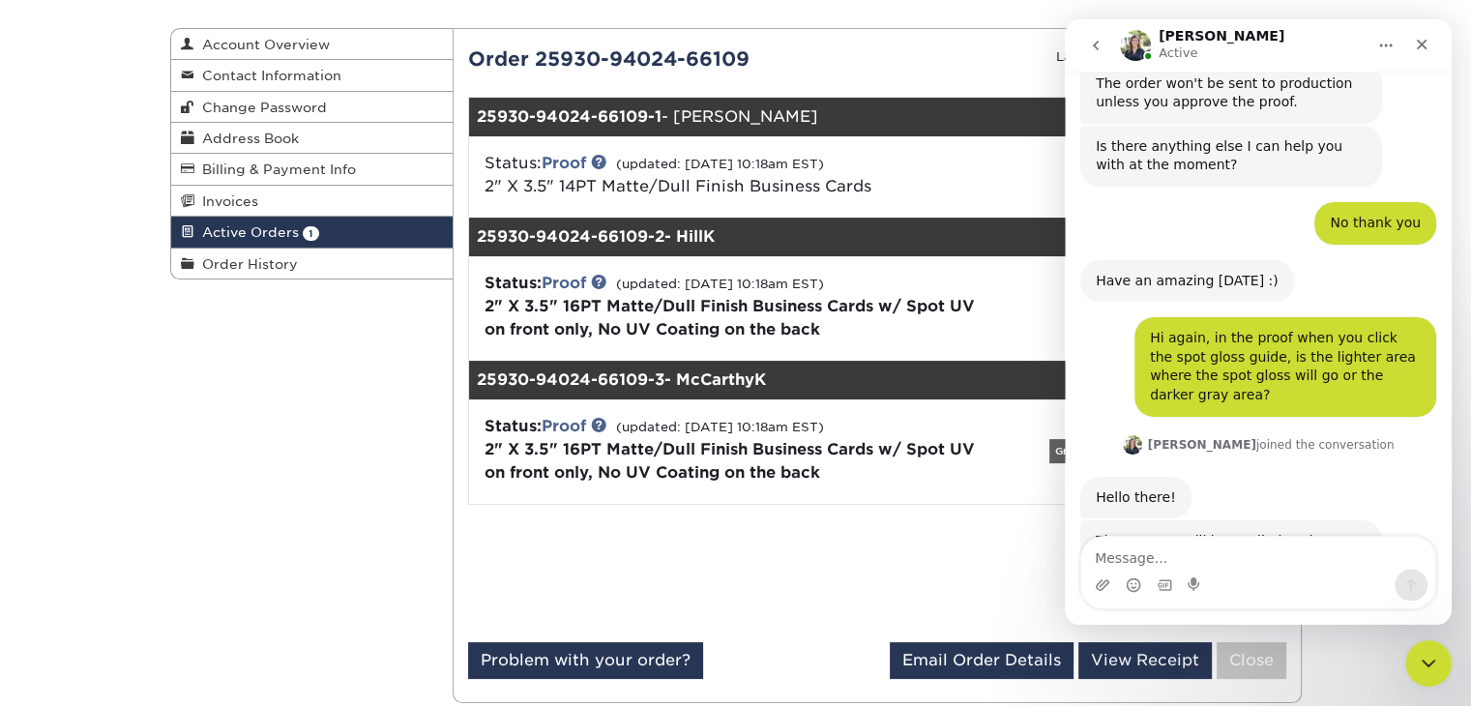
scroll to position [1998, 0]
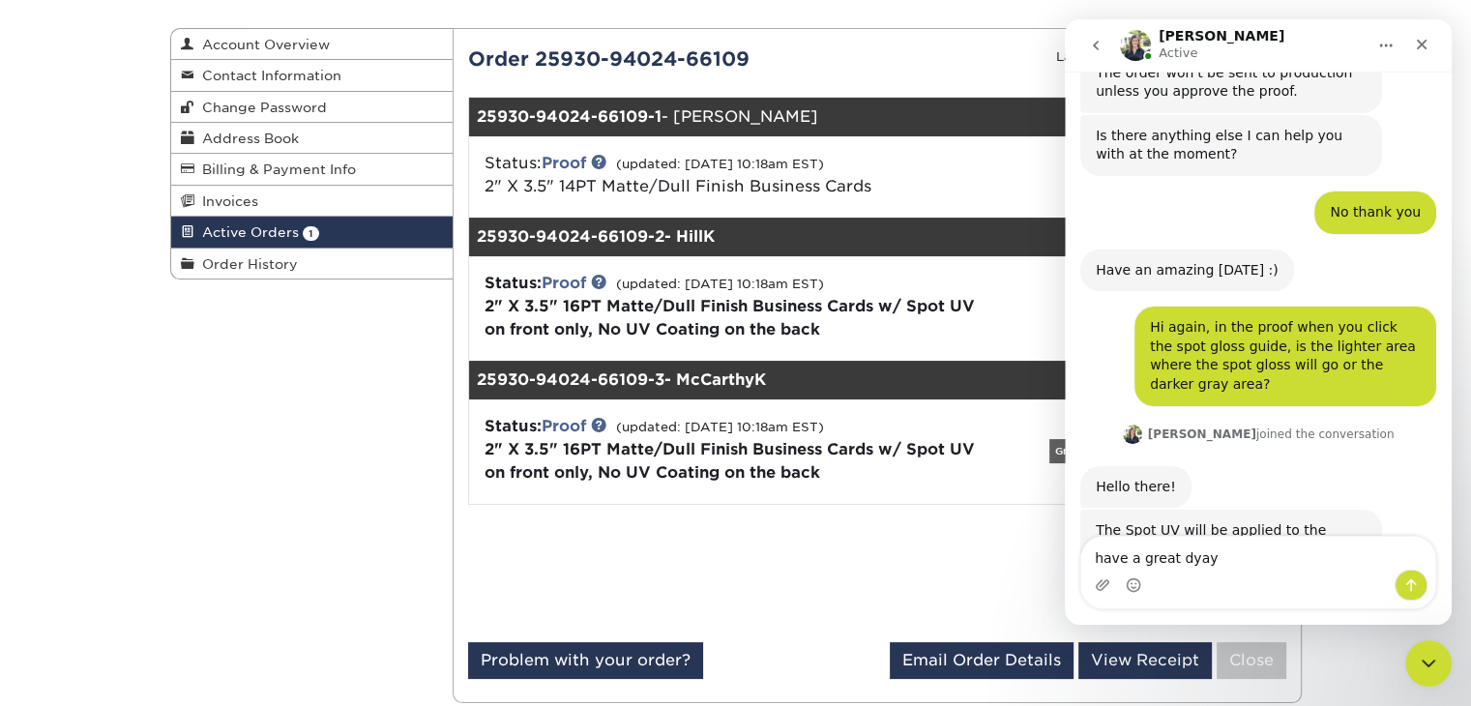
type textarea "have a great dyay!"
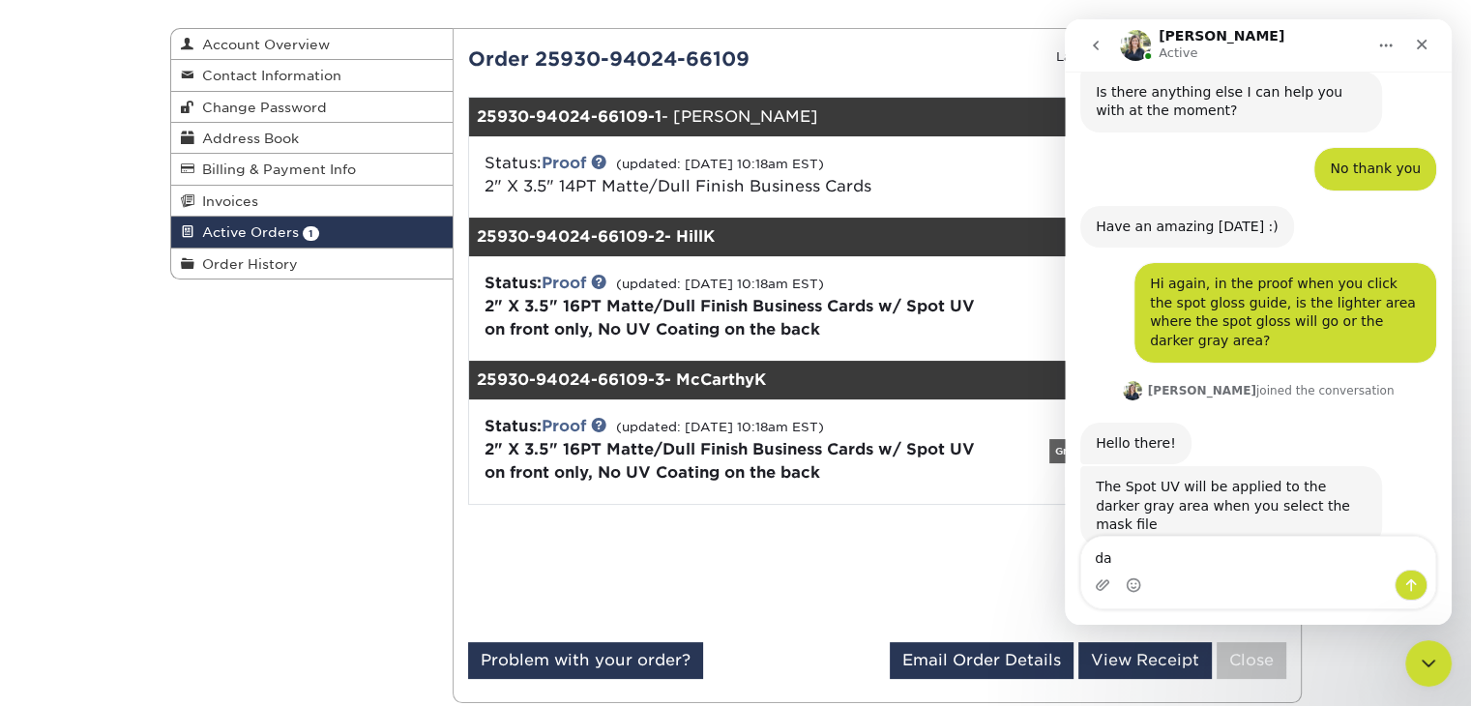
type textarea "day"
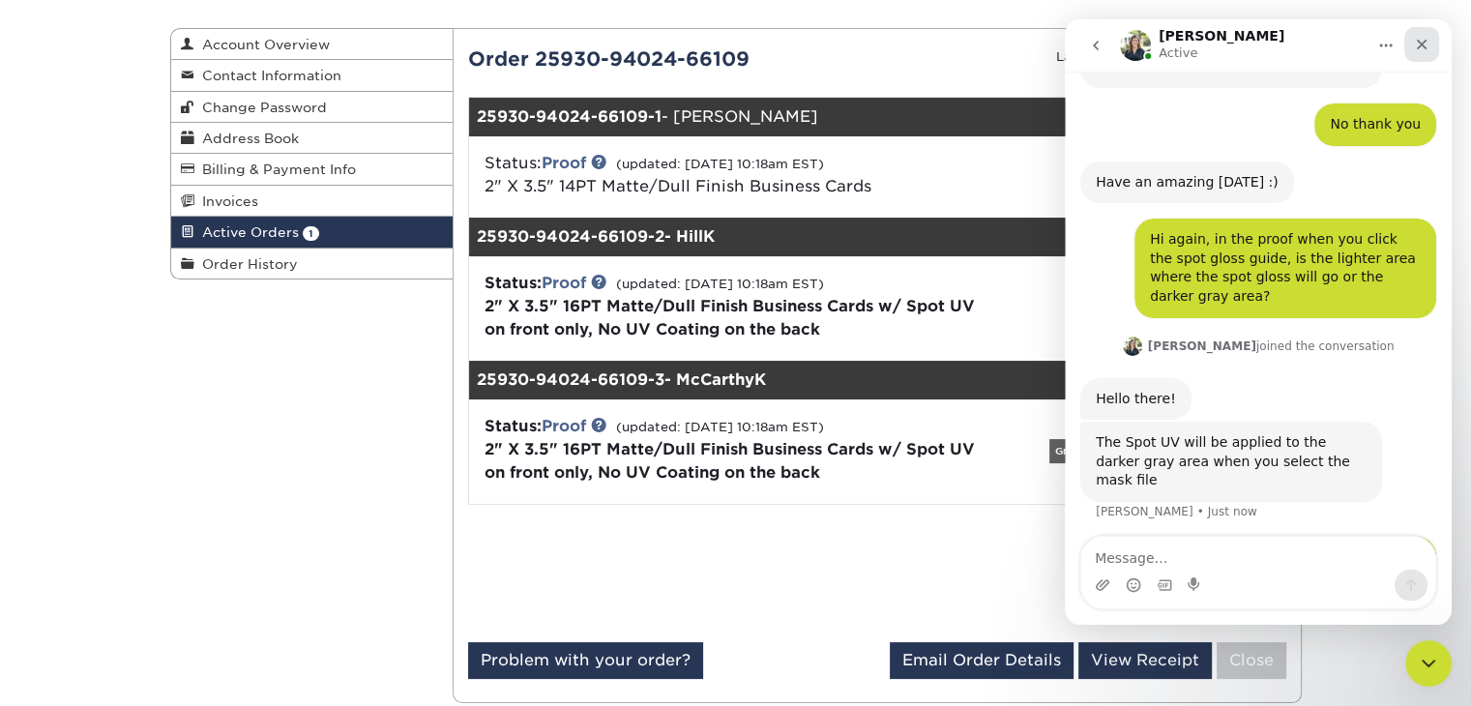
click at [1420, 43] on icon "Close" at bounding box center [1420, 44] width 15 height 15
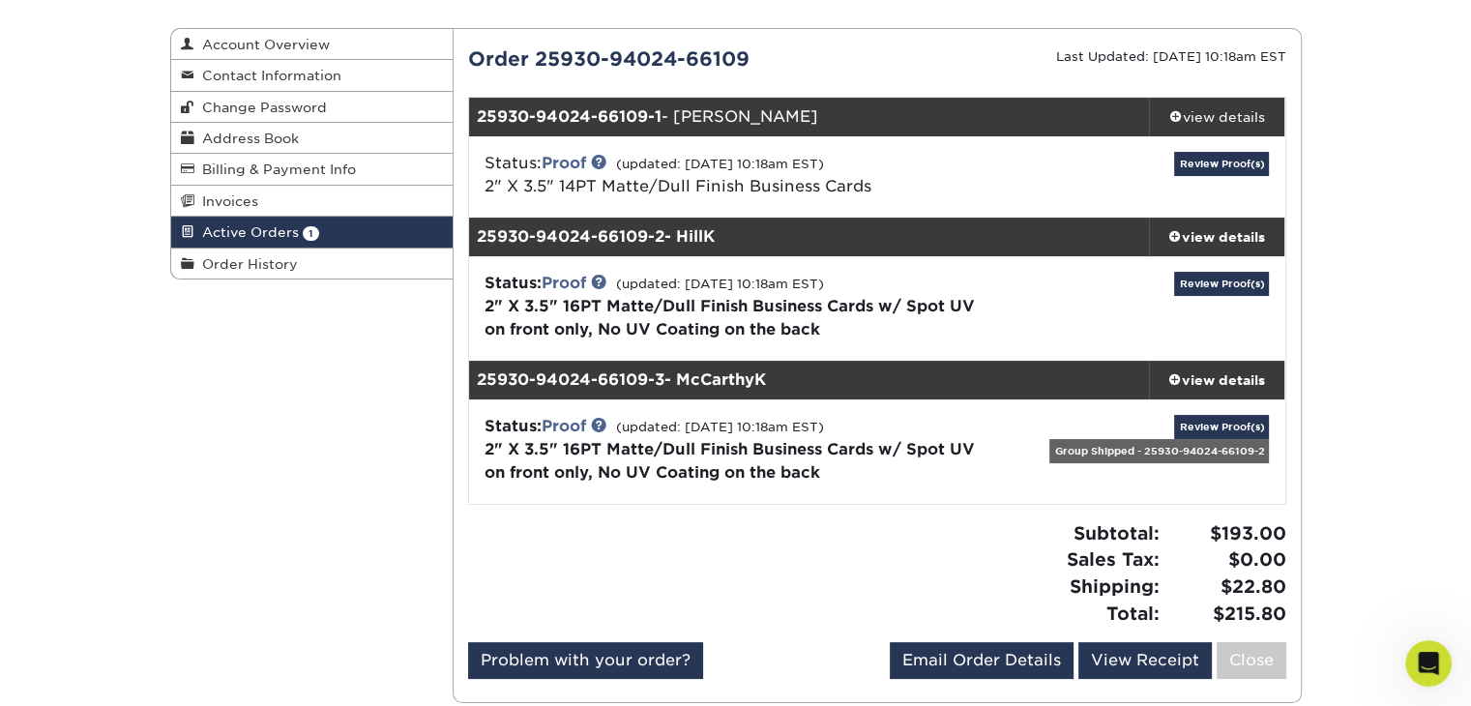
scroll to position [2160, 0]
